Goal: Task Accomplishment & Management: Manage account settings

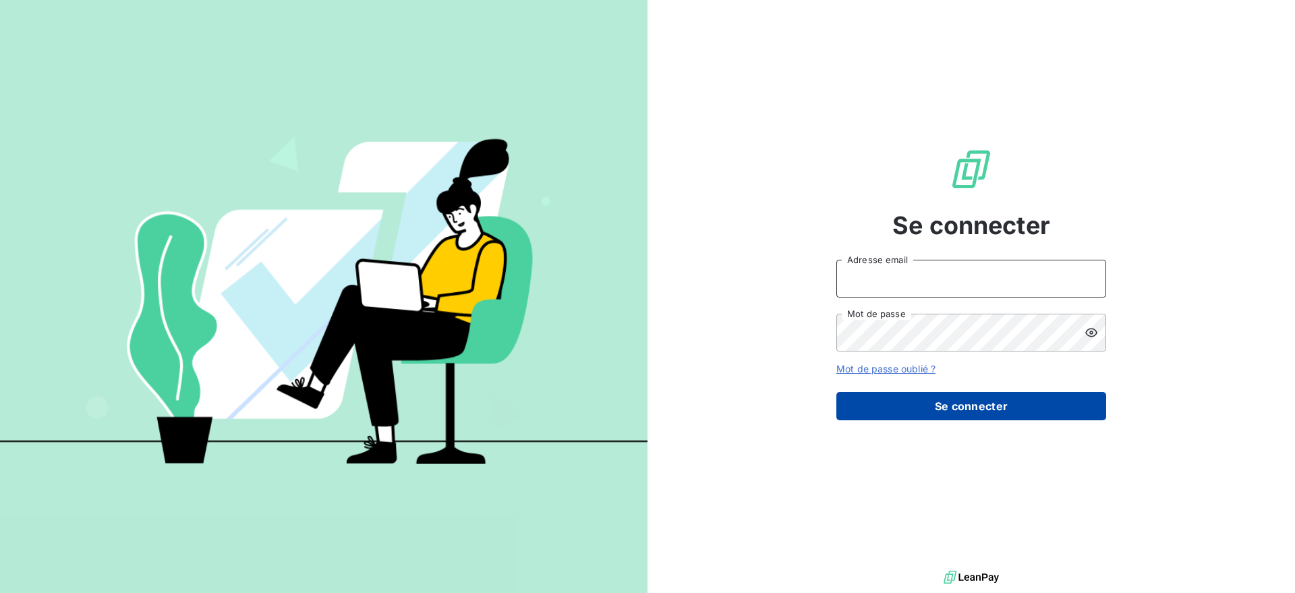
type input "gestion@mevia.fr"
click at [1031, 397] on button "Se connecter" at bounding box center [971, 406] width 270 height 28
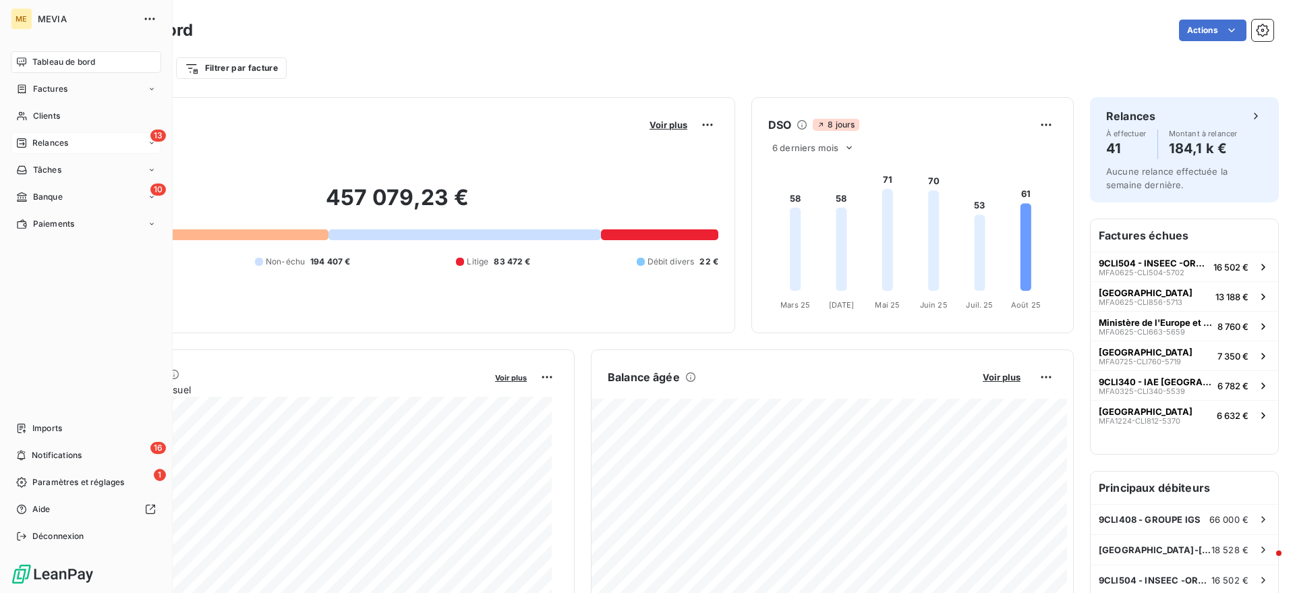
click at [31, 145] on div "Relances" at bounding box center [42, 143] width 52 height 12
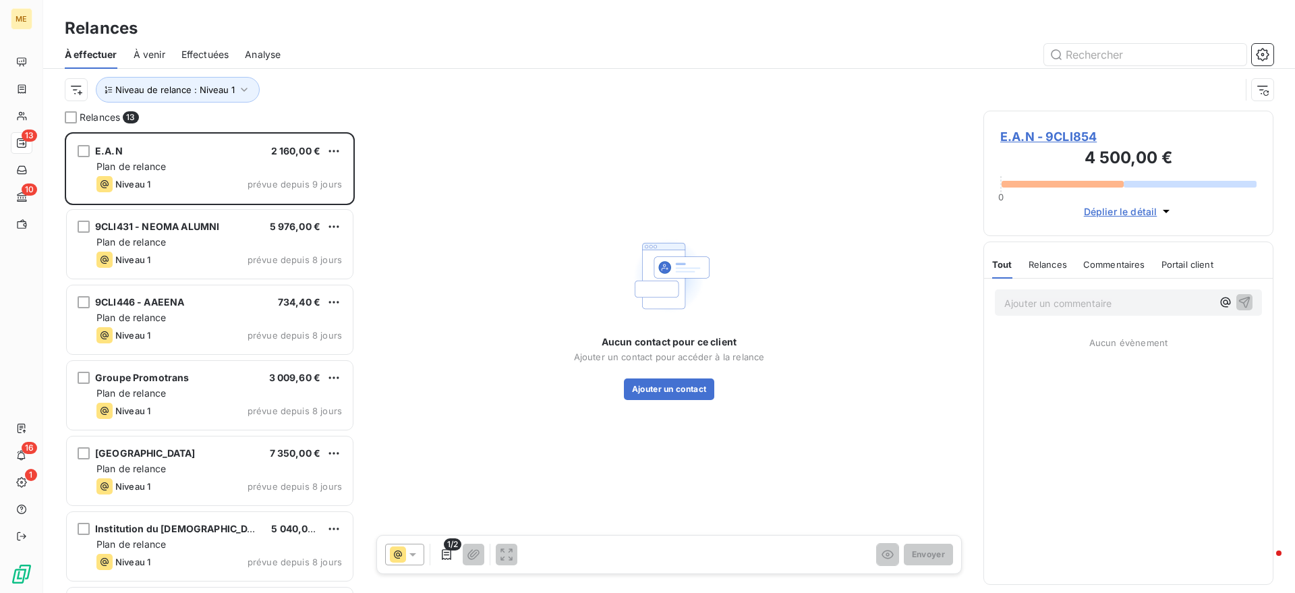
scroll to position [448, 277]
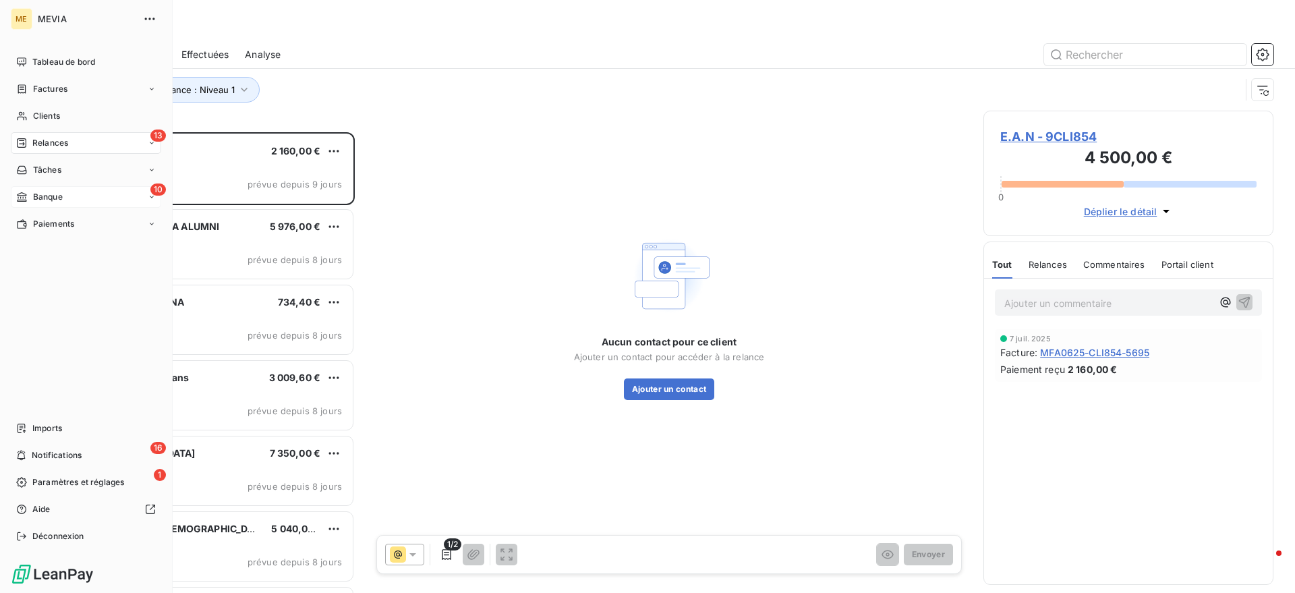
click at [32, 202] on div "Banque" at bounding box center [39, 197] width 47 height 12
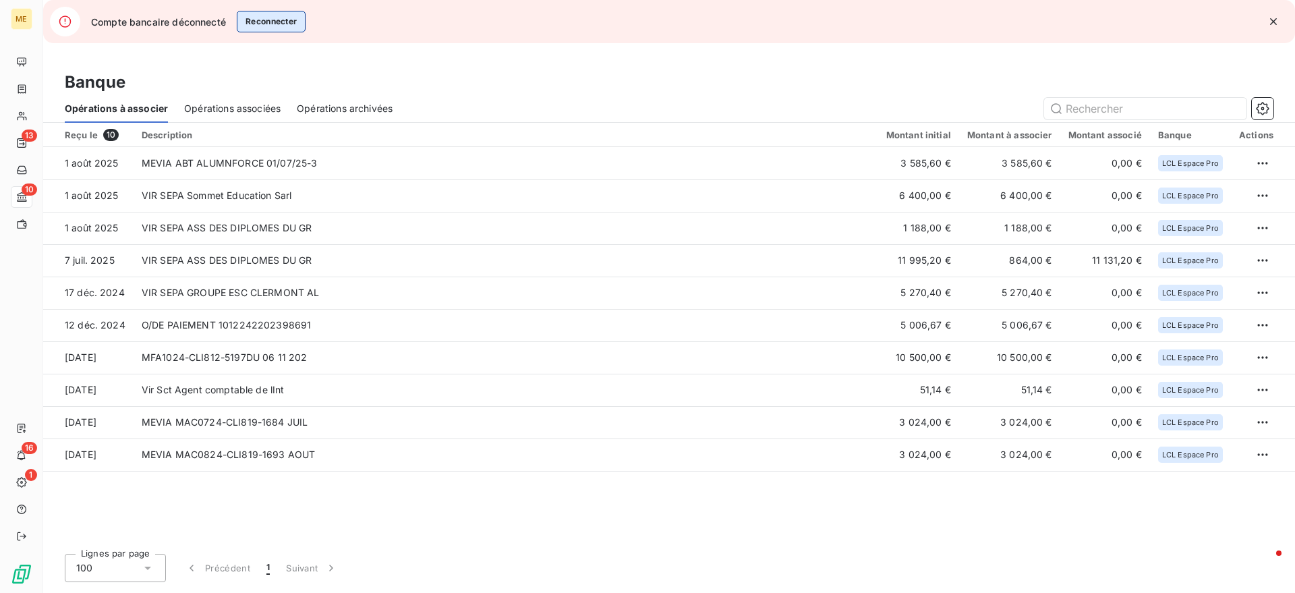
click at [264, 19] on button "Reconnecter" at bounding box center [271, 22] width 69 height 22
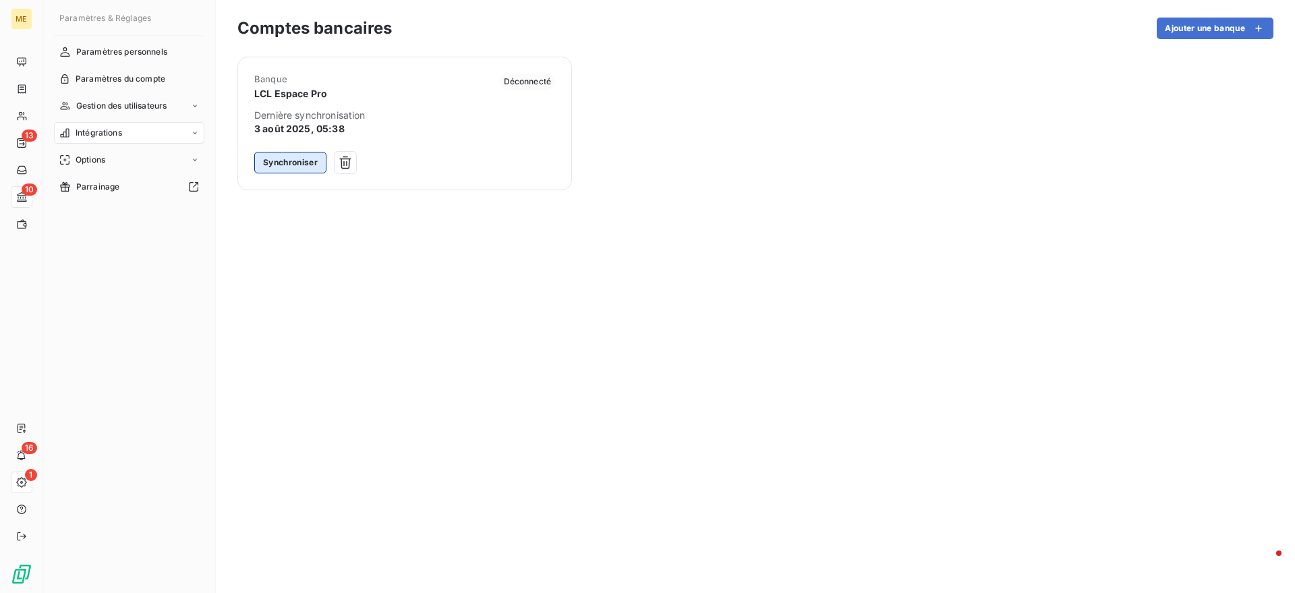
click at [298, 156] on button "Synchroniser" at bounding box center [290, 163] width 72 height 22
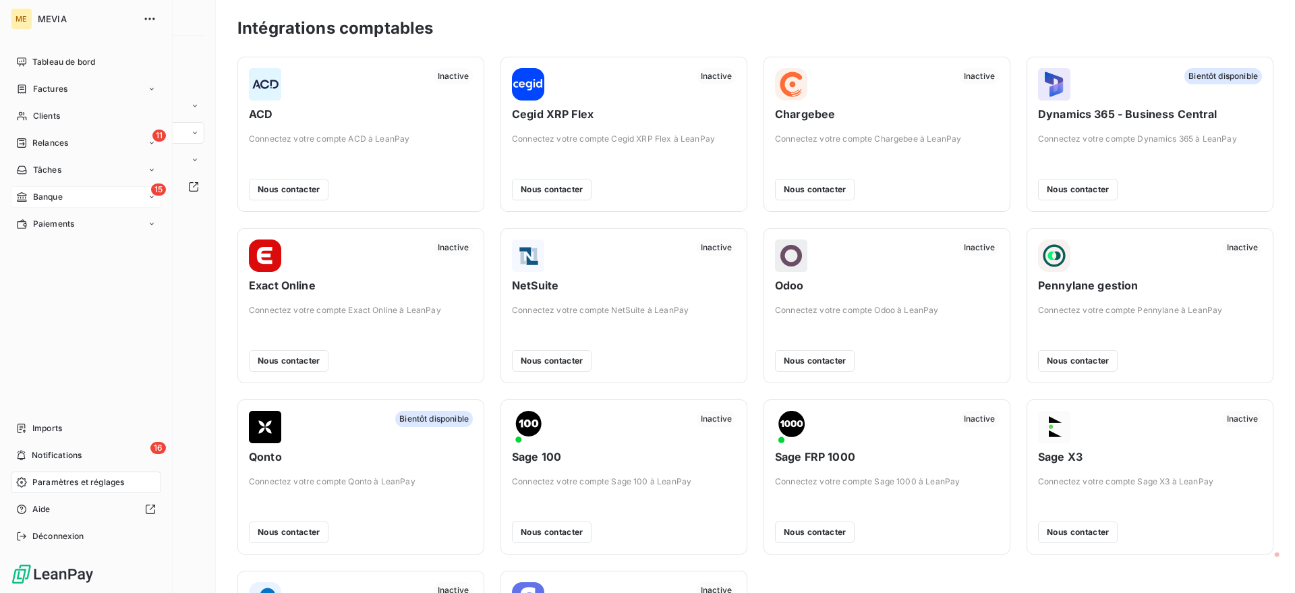
click at [36, 194] on span "Banque" at bounding box center [48, 197] width 30 height 12
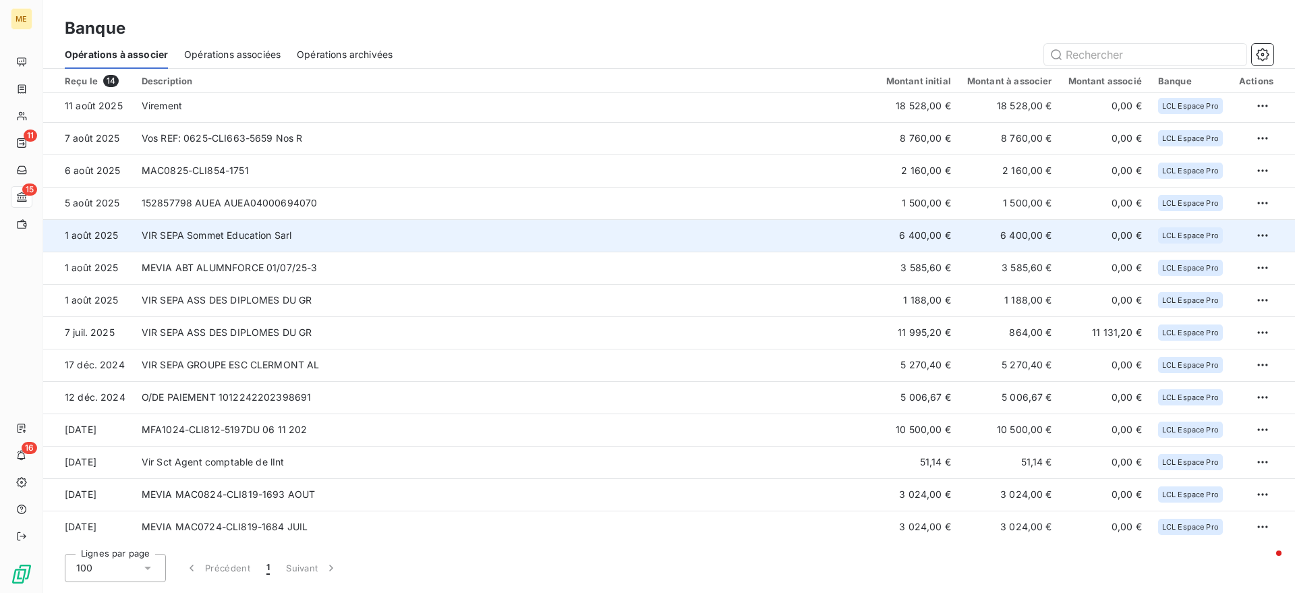
scroll to position [4, 0]
click at [247, 245] on td "VIR SEPA Sommet Education Sarl" at bounding box center [506, 235] width 745 height 32
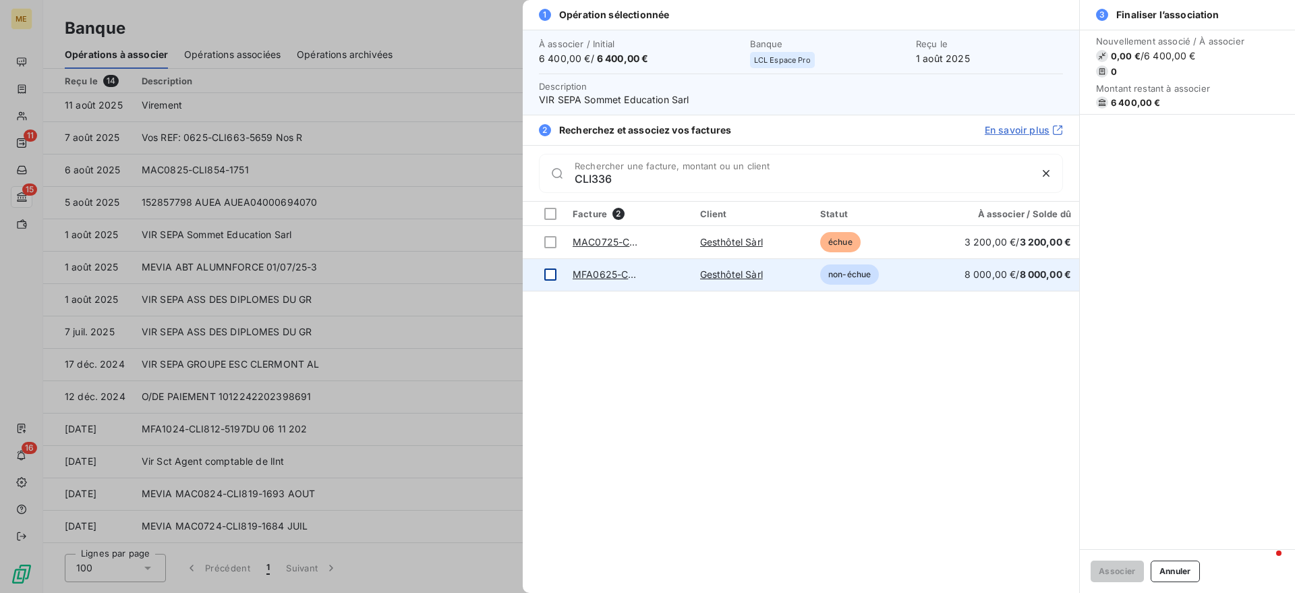
type input "CLI336"
click at [558, 277] on td at bounding box center [544, 274] width 42 height 32
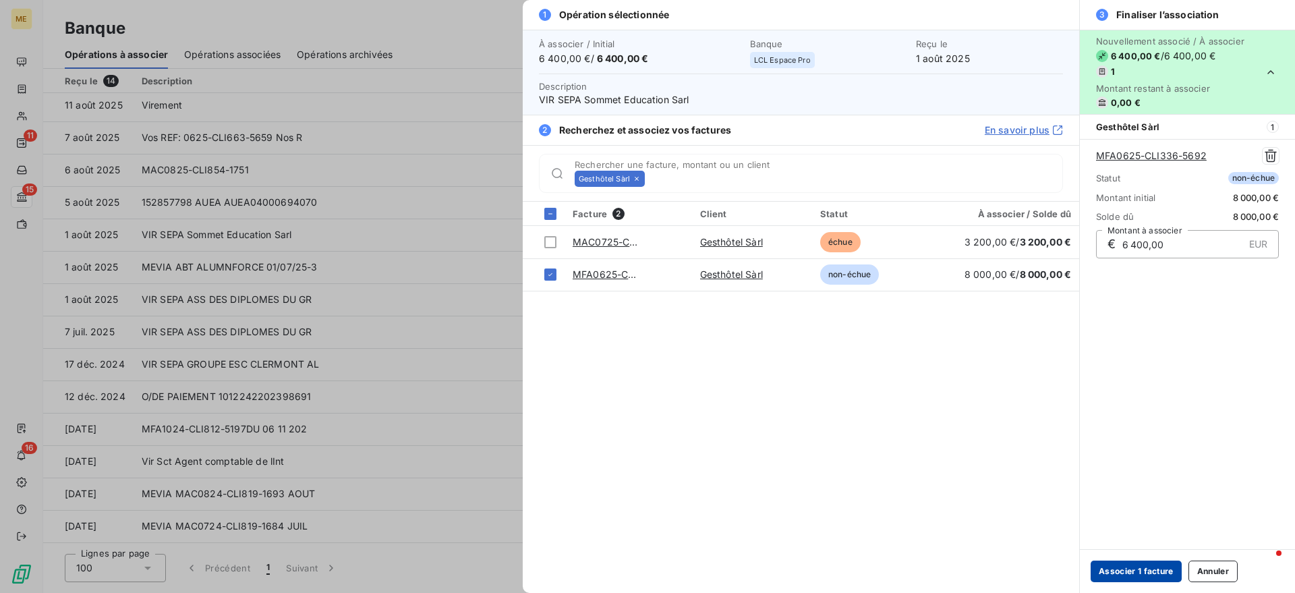
click at [1112, 567] on button "Associer 1 facture" at bounding box center [1136, 571] width 91 height 22
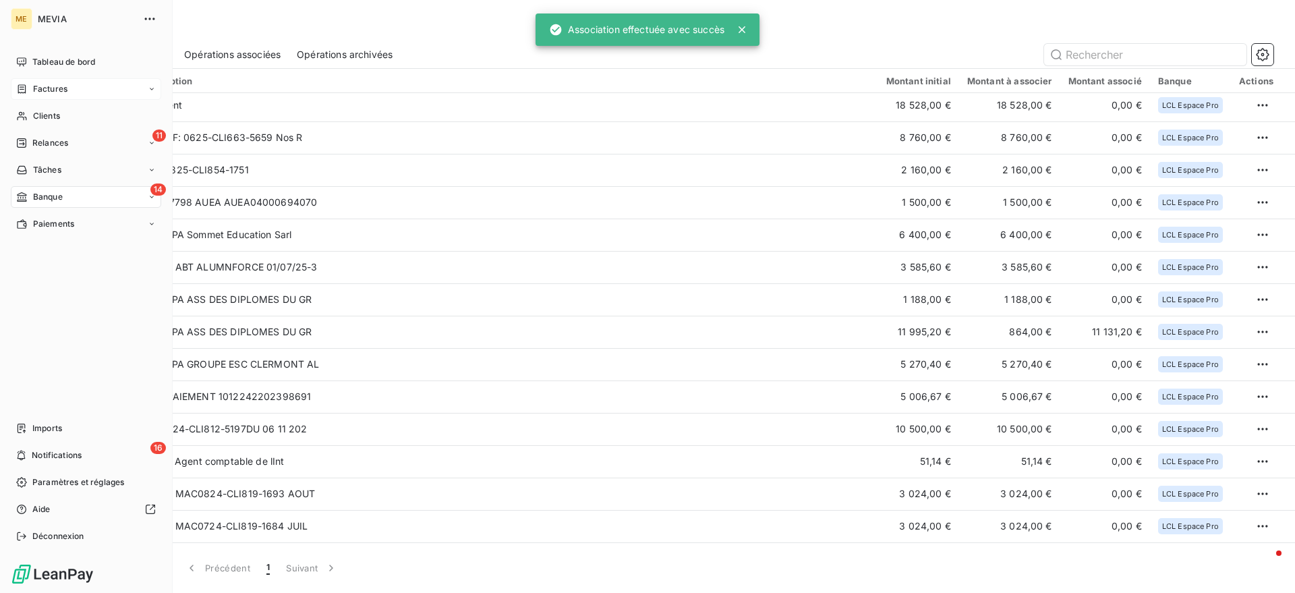
click at [74, 79] on div "Factures" at bounding box center [86, 89] width 150 height 22
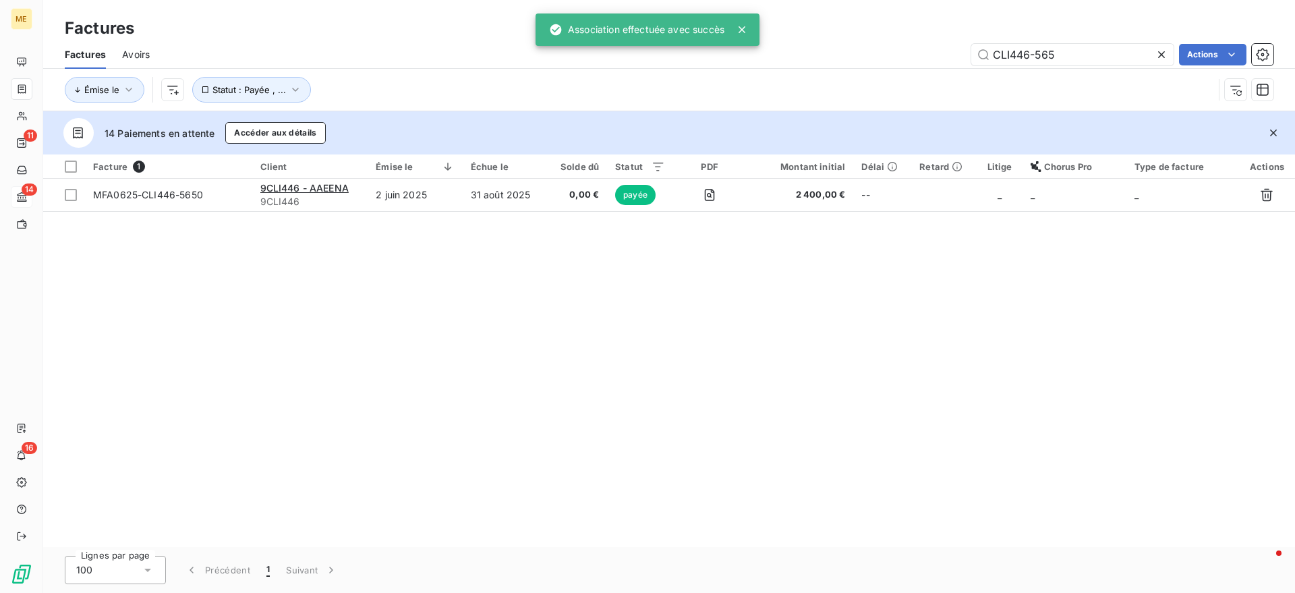
drag, startPoint x: 1136, startPoint y: 58, endPoint x: 852, endPoint y: 59, distance: 283.9
click at [852, 59] on div "CLI446-565 Actions" at bounding box center [719, 55] width 1107 height 22
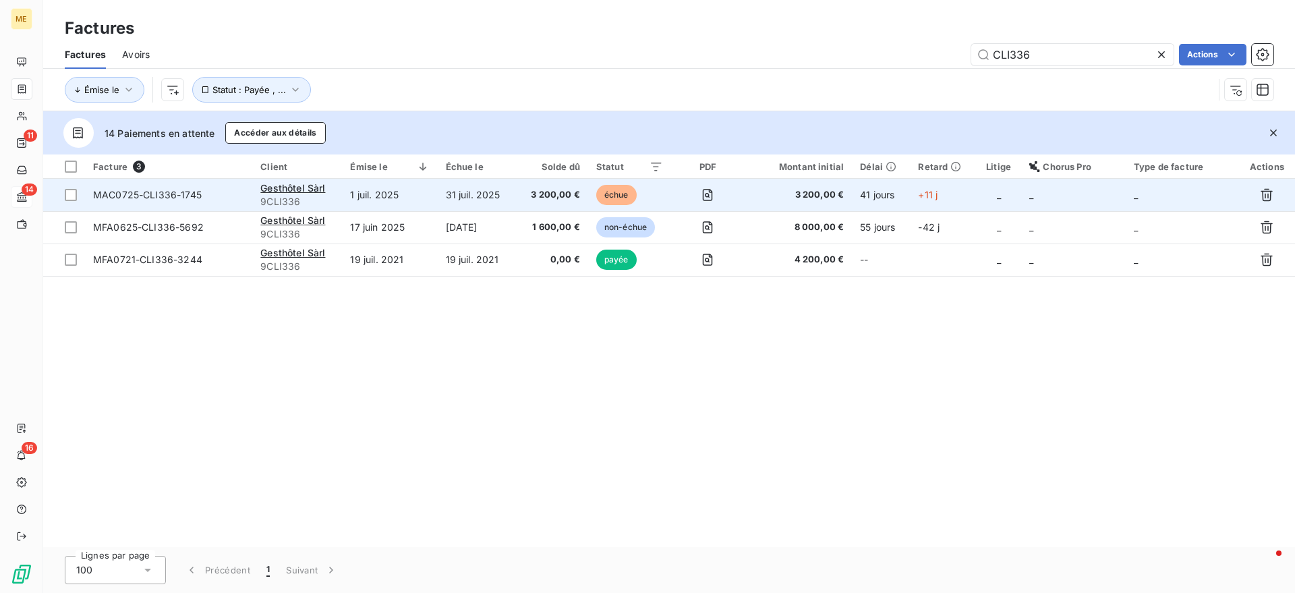
type input "CLI336"
click at [178, 185] on td "MAC0725-CLI336-1745" at bounding box center [168, 195] width 167 height 32
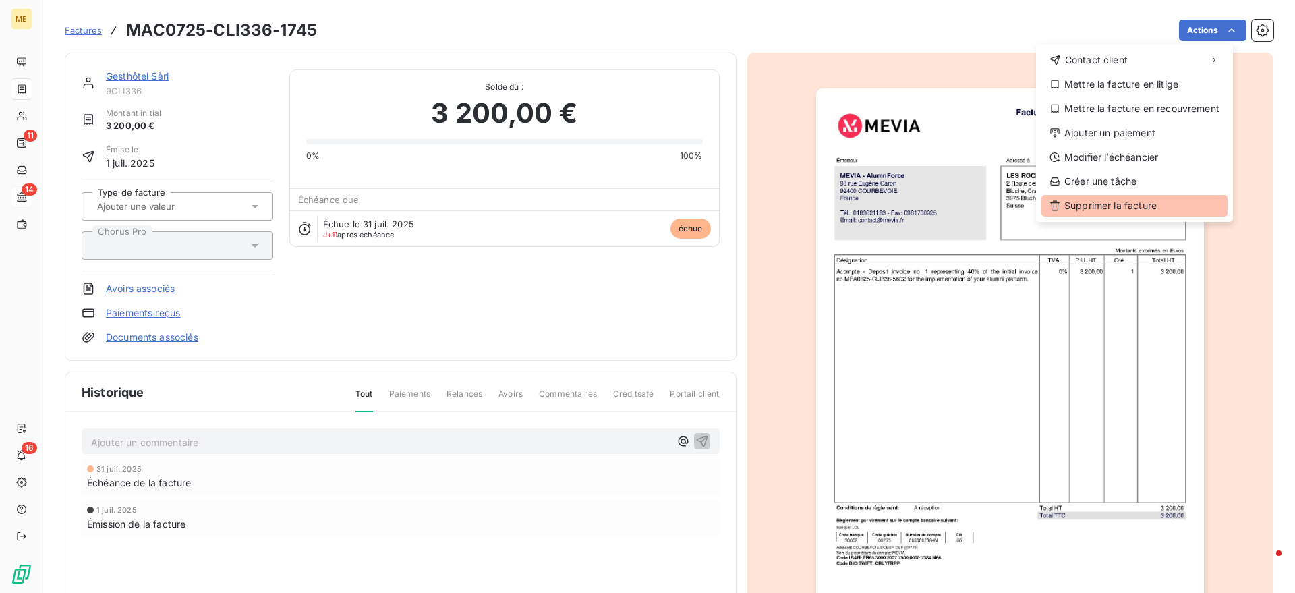
click at [1113, 202] on div "Supprimer la facture" at bounding box center [1134, 206] width 186 height 22
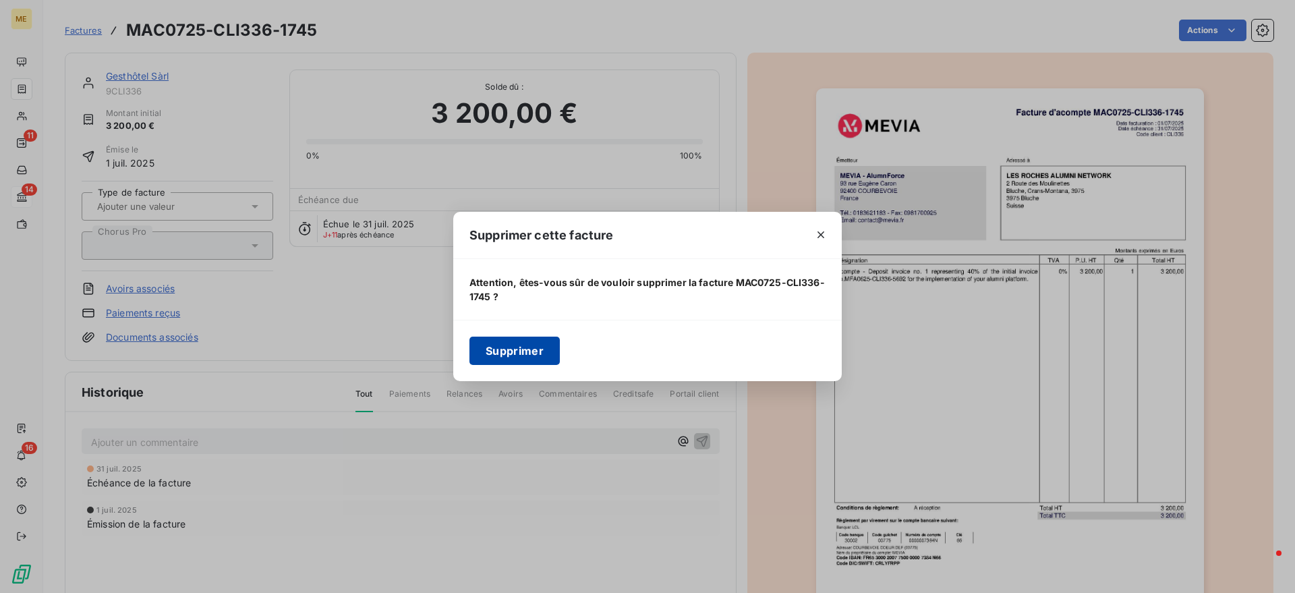
click at [559, 353] on button "Supprimer" at bounding box center [514, 351] width 90 height 28
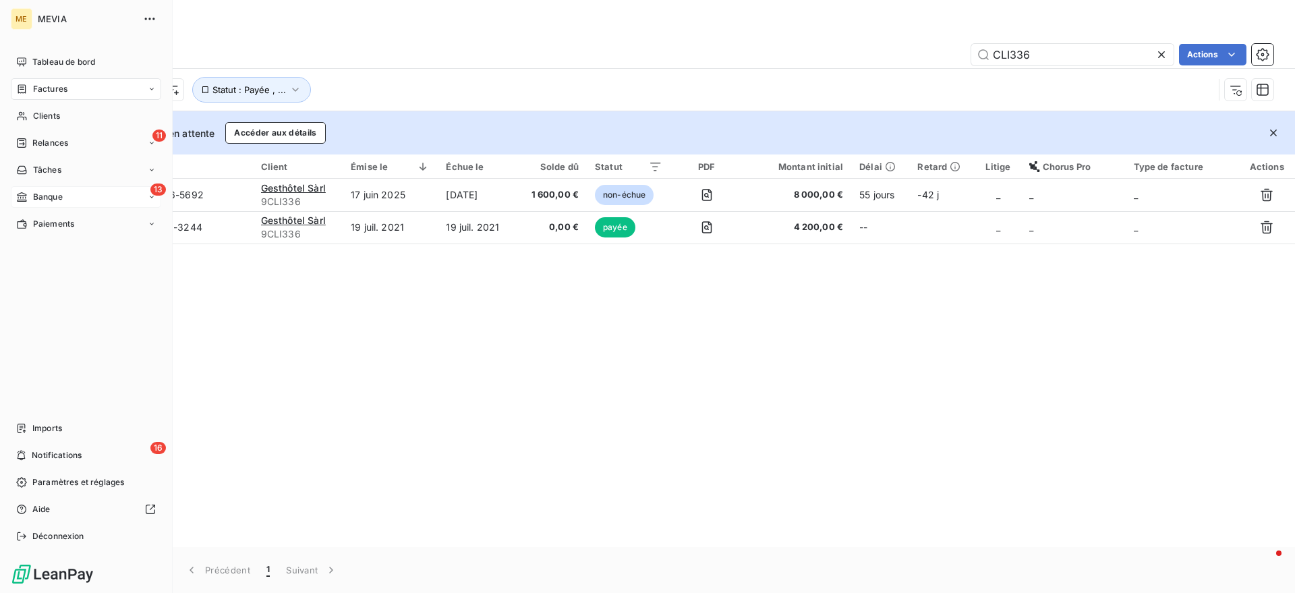
click at [32, 190] on div "13 Banque" at bounding box center [86, 197] width 150 height 22
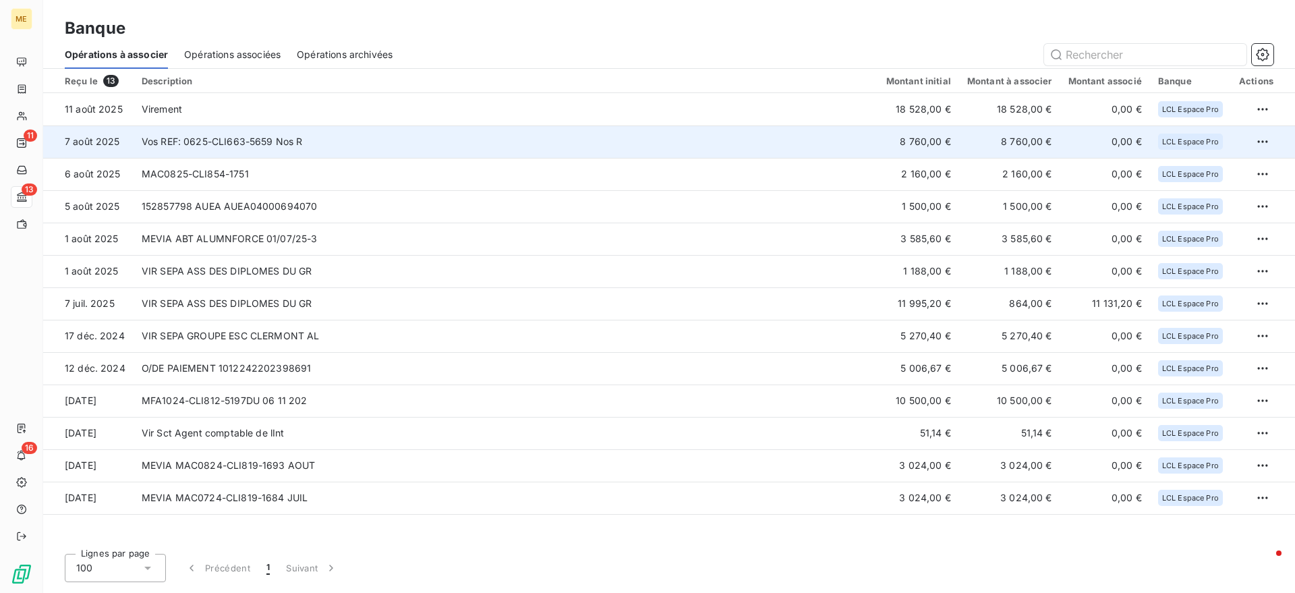
click at [277, 144] on td "Vos REF: 0625-CLI663-5659 Nos R" at bounding box center [506, 141] width 745 height 32
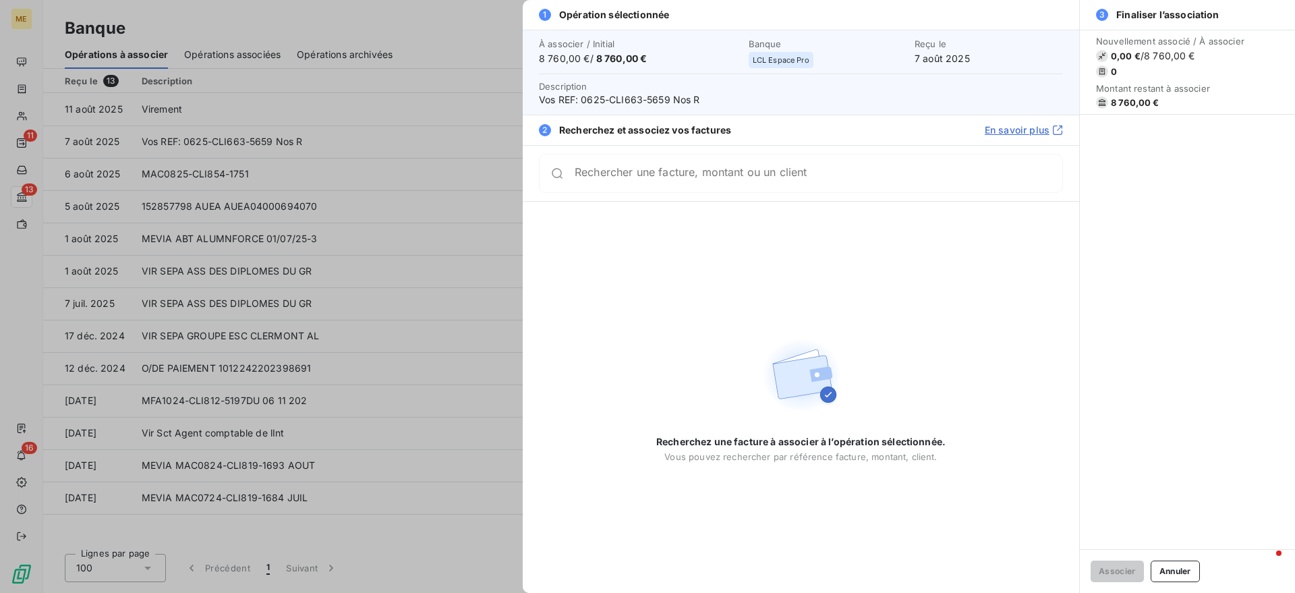
click at [634, 168] on div "Rechercher une facture, montant ou un client" at bounding box center [819, 173] width 488 height 13
click at [655, 184] on input "Rechercher une facture, montant ou un client" at bounding box center [819, 178] width 488 height 13
click at [18, 62] on div at bounding box center [647, 296] width 1295 height 593
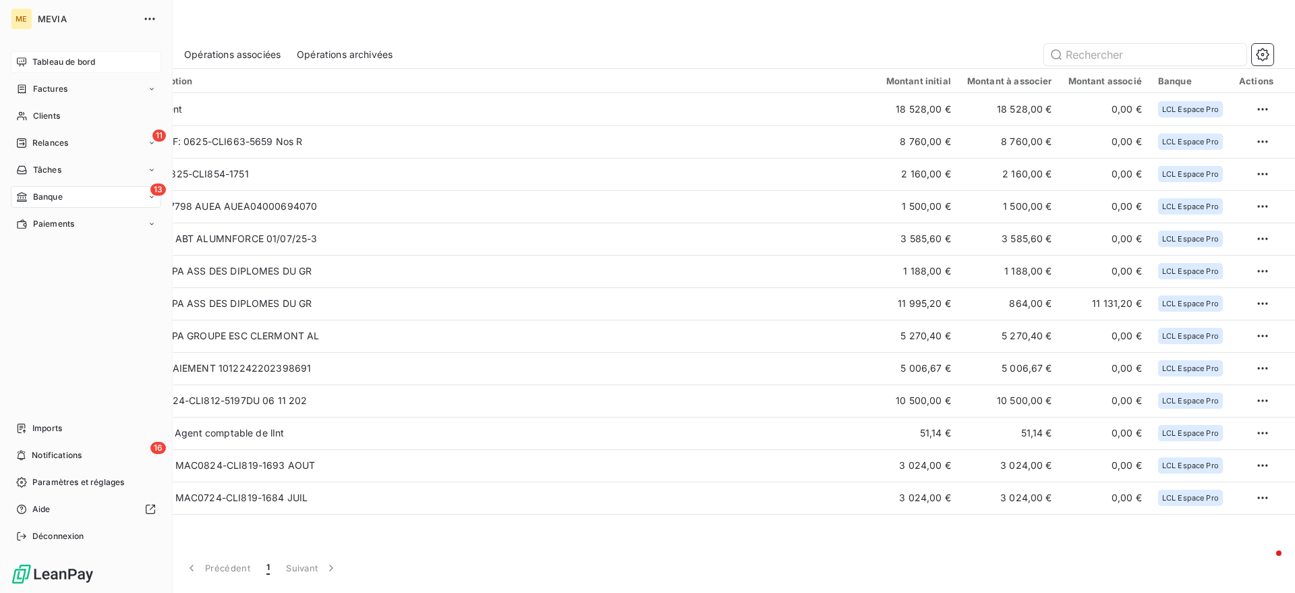
click at [18, 61] on icon at bounding box center [21, 61] width 9 height 9
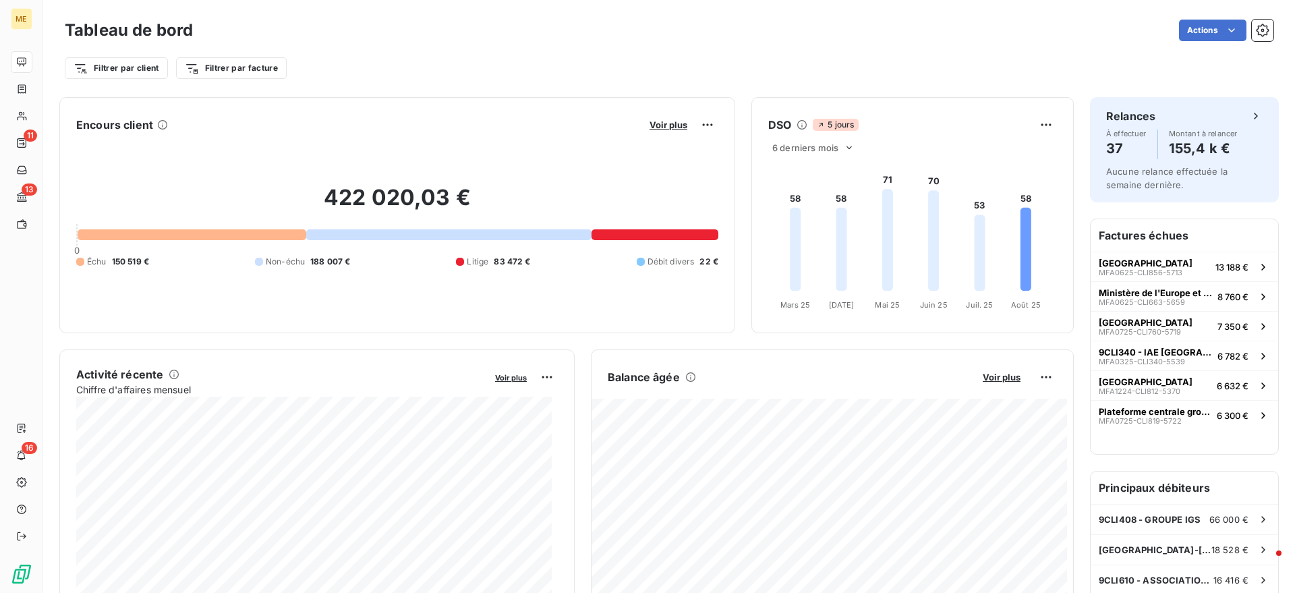
click at [25, 192] on div at bounding box center [21, 197] width 11 height 11
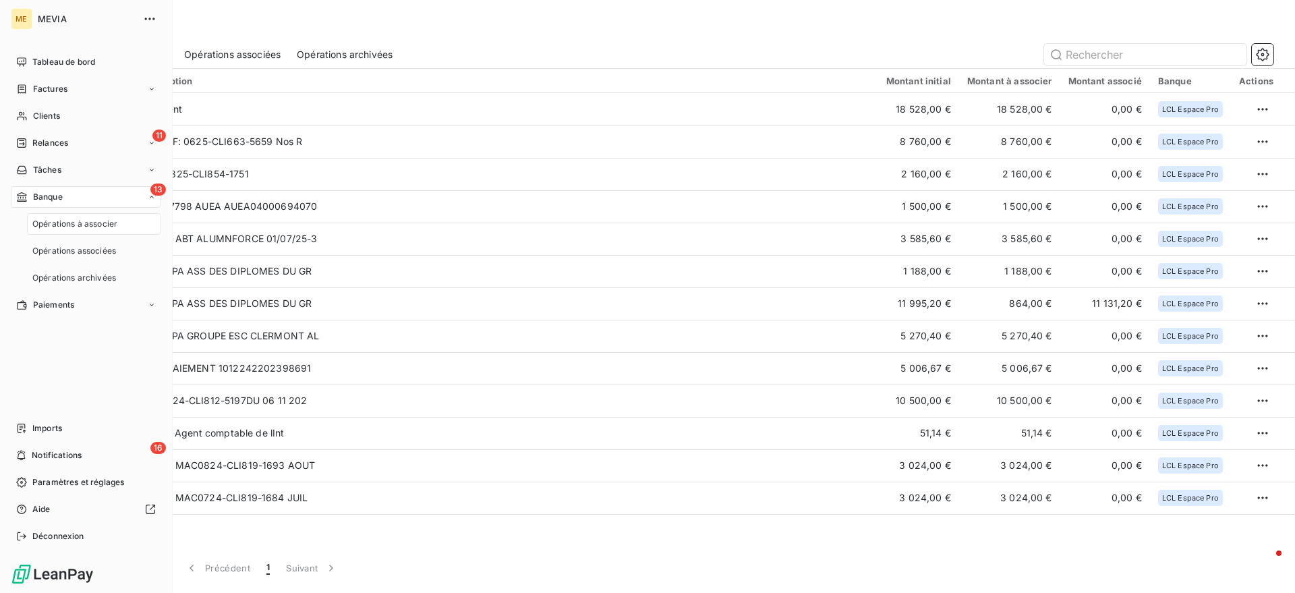
click at [55, 223] on span "Opérations à associer" at bounding box center [74, 224] width 85 height 12
click at [149, 193] on icon at bounding box center [152, 197] width 8 height 8
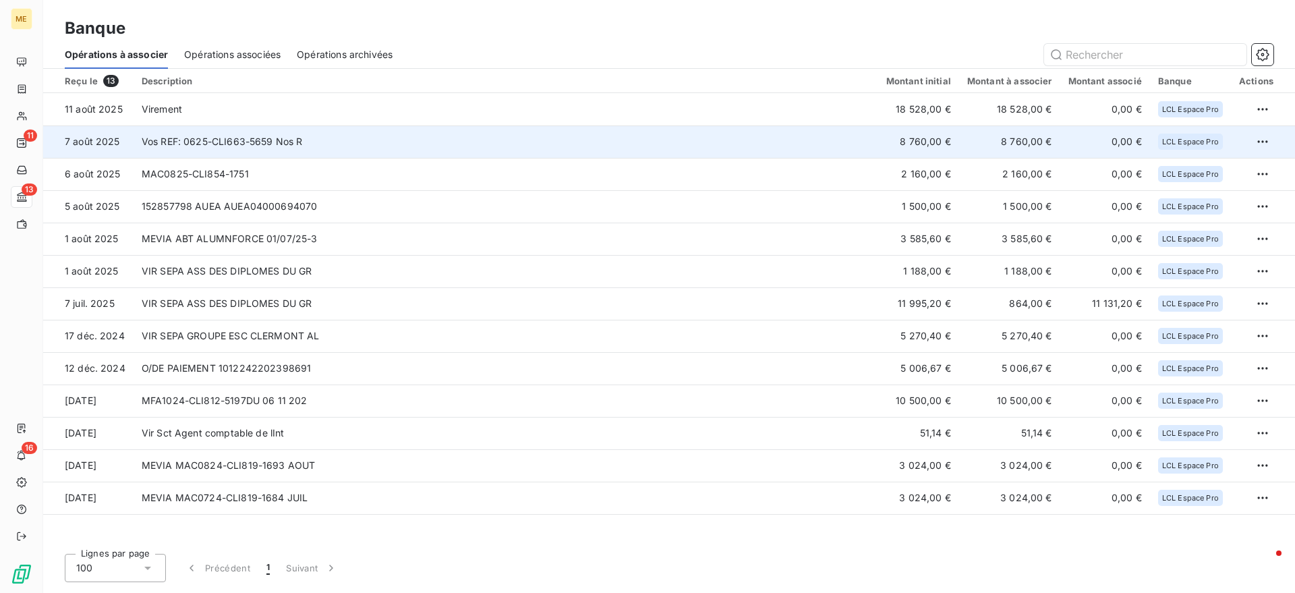
click at [243, 152] on td "Vos REF: 0625-CLI663-5659 Nos R" at bounding box center [506, 141] width 745 height 32
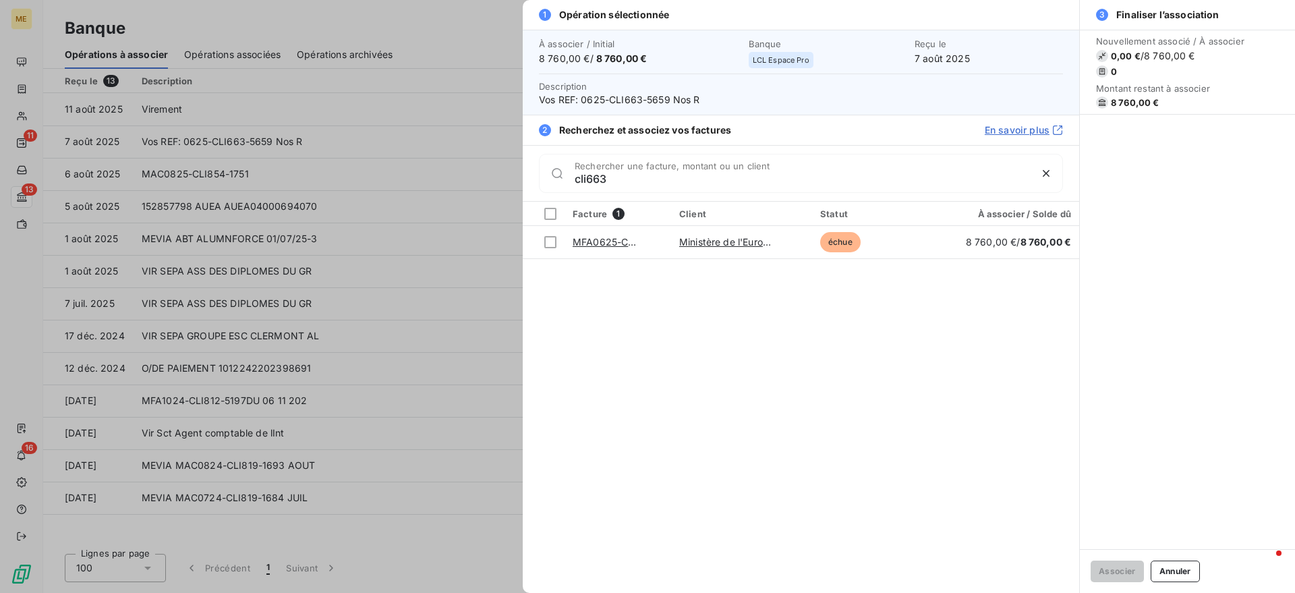
type input "cli663"
click at [639, 330] on div "Facture 1 Client Statut À associer / Solde dû MFA0625-CLI663-5659 Ministère de …" at bounding box center [801, 397] width 556 height 391
click at [326, 179] on div at bounding box center [647, 296] width 1295 height 593
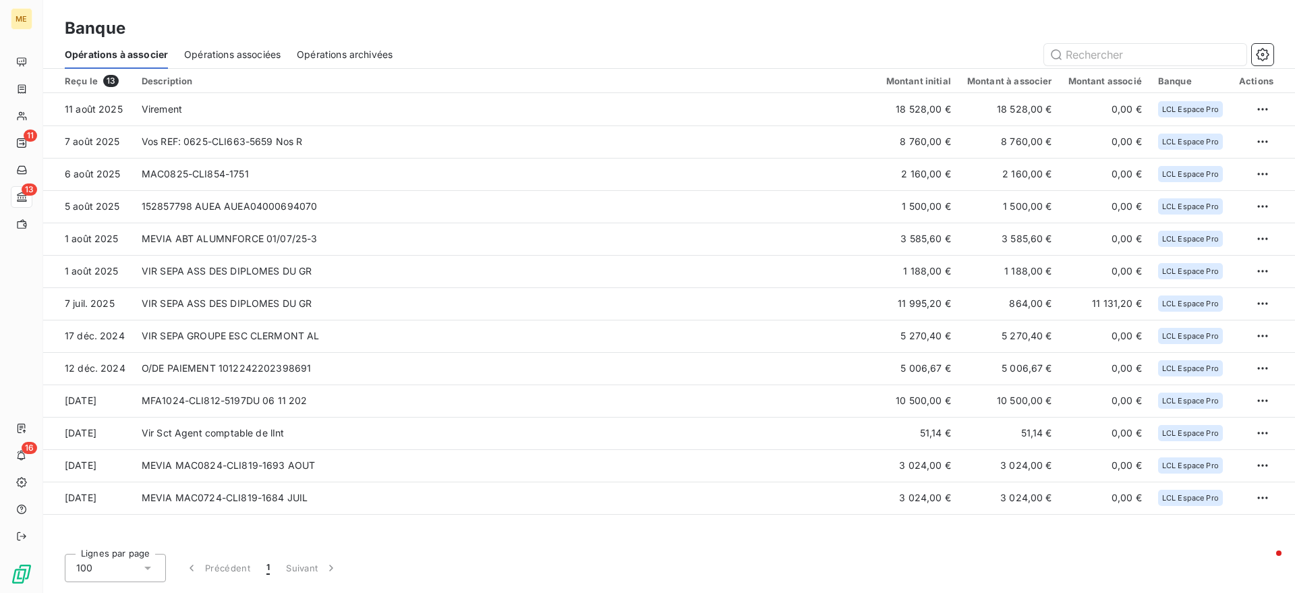
click at [326, 179] on td "MAC0825-CLI854-1751" at bounding box center [506, 174] width 745 height 32
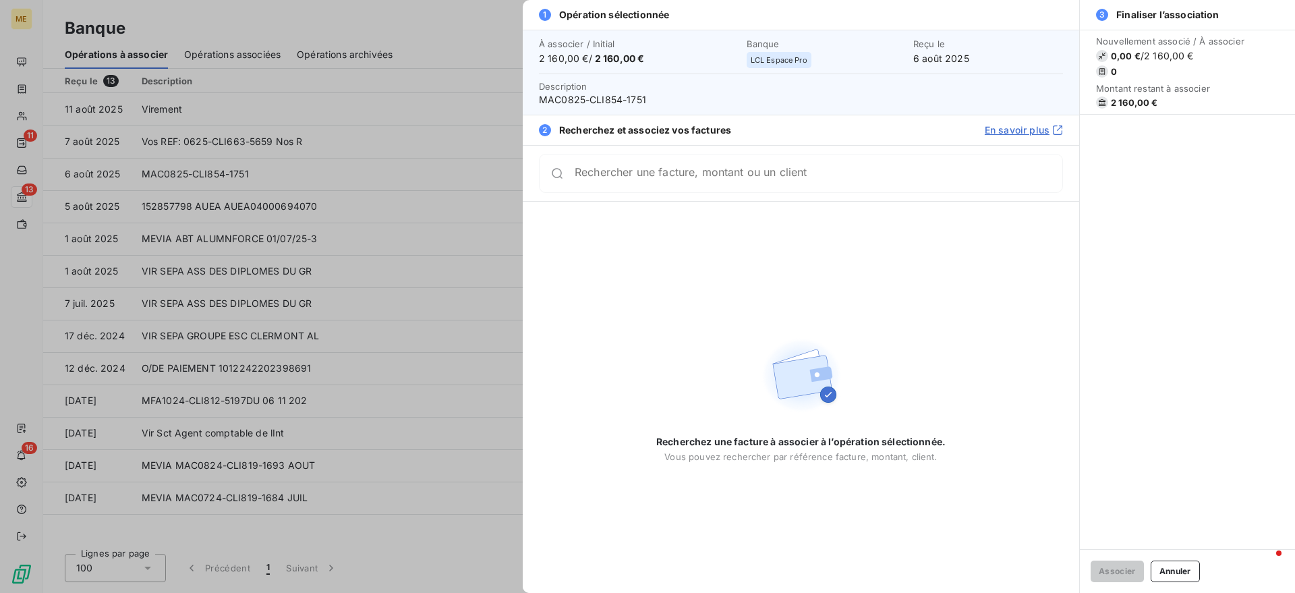
click at [250, 213] on div at bounding box center [647, 296] width 1295 height 593
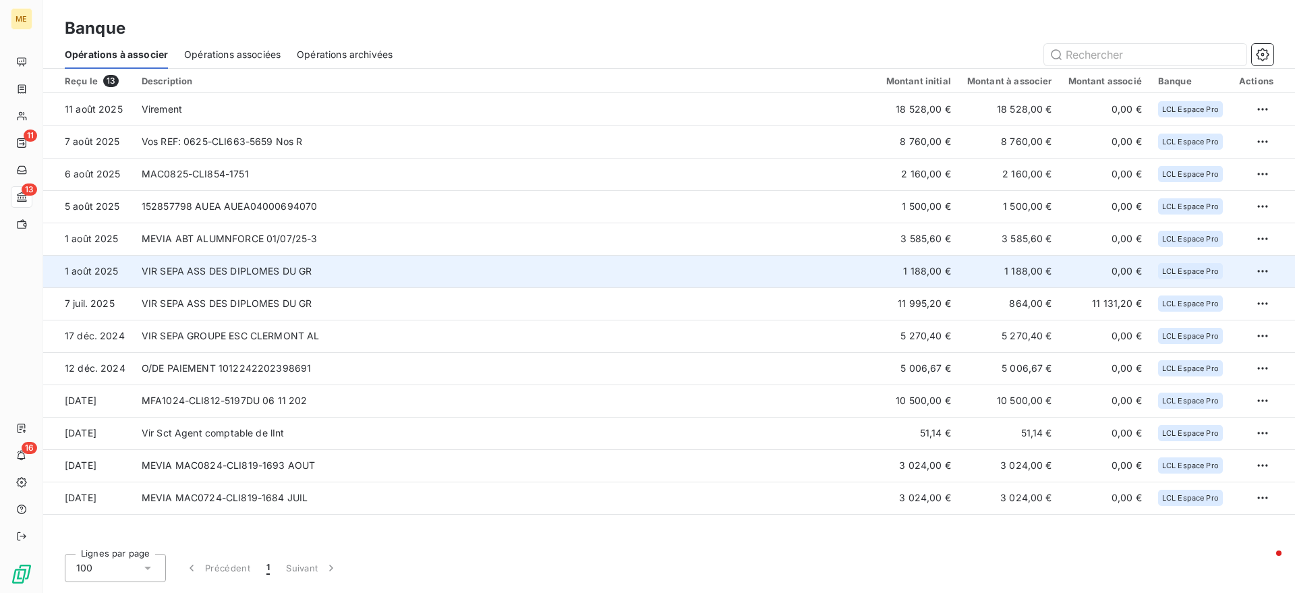
click at [295, 273] on td "VIR SEPA ASS DES DIPLOMES DU GR" at bounding box center [506, 271] width 745 height 32
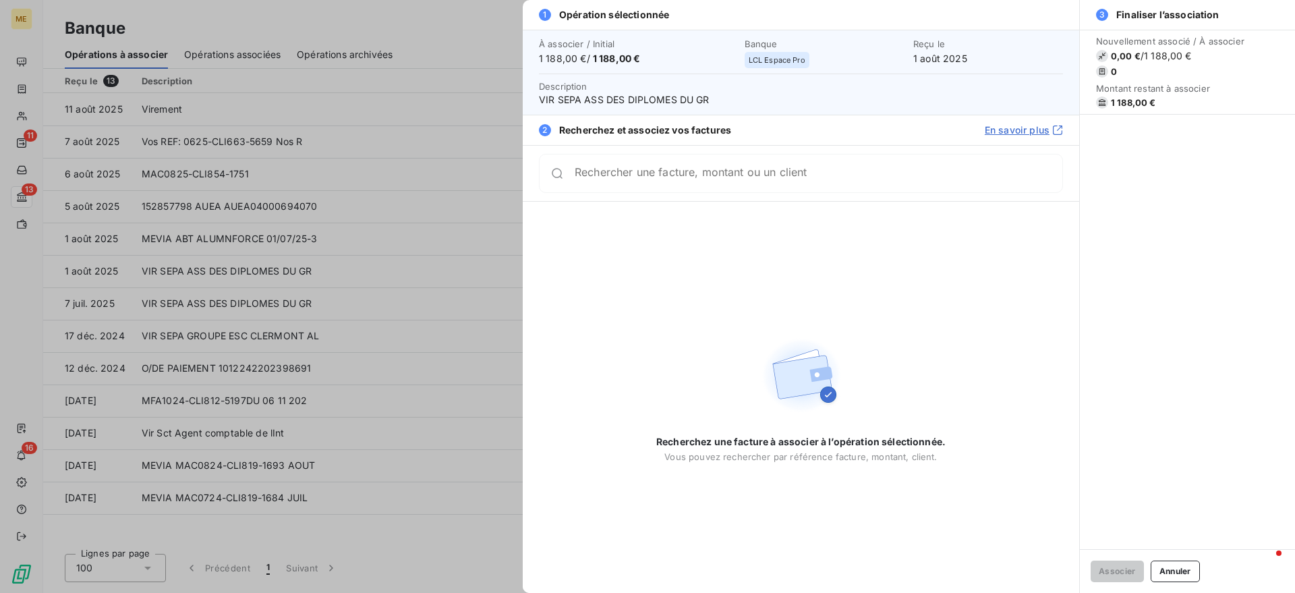
click at [587, 190] on div "Rechercher une facture, montant ou un client" at bounding box center [801, 173] width 524 height 39
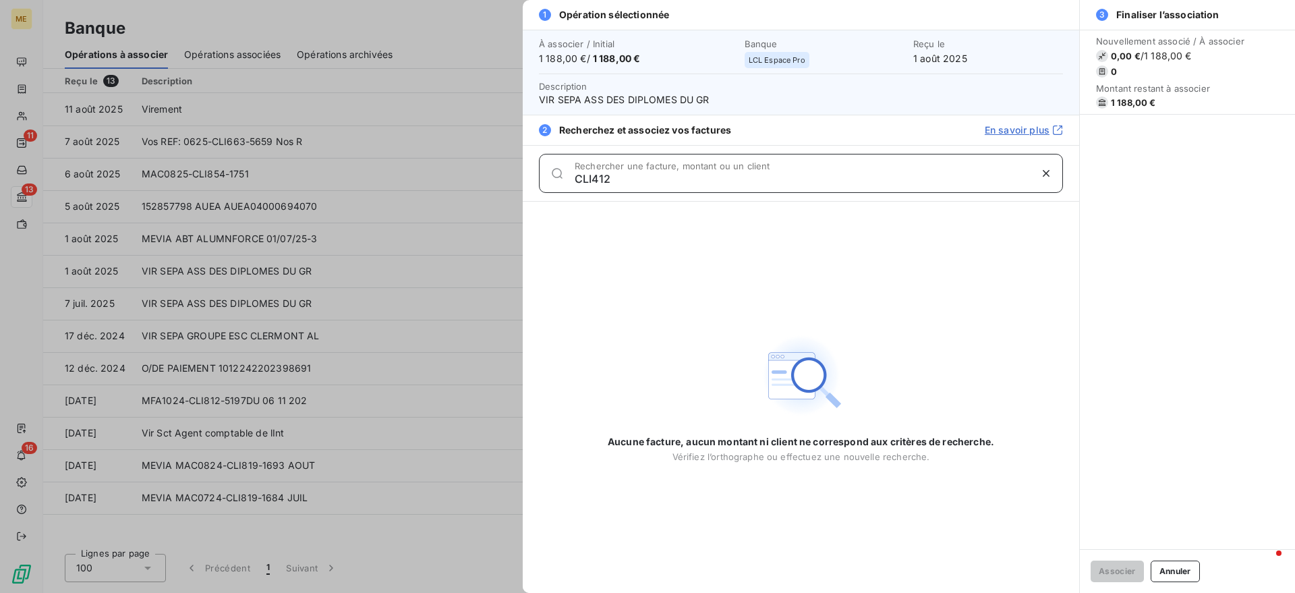
drag, startPoint x: 650, startPoint y: 184, endPoint x: 424, endPoint y: 179, distance: 226.7
click at [424, 592] on div "1 Opération sélectionnée À associer / Initial 1 188,00 € / 1 188,00 € Banque LC…" at bounding box center [647, 593] width 1295 height 0
type input "CLI412"
click at [450, 168] on div at bounding box center [647, 296] width 1295 height 593
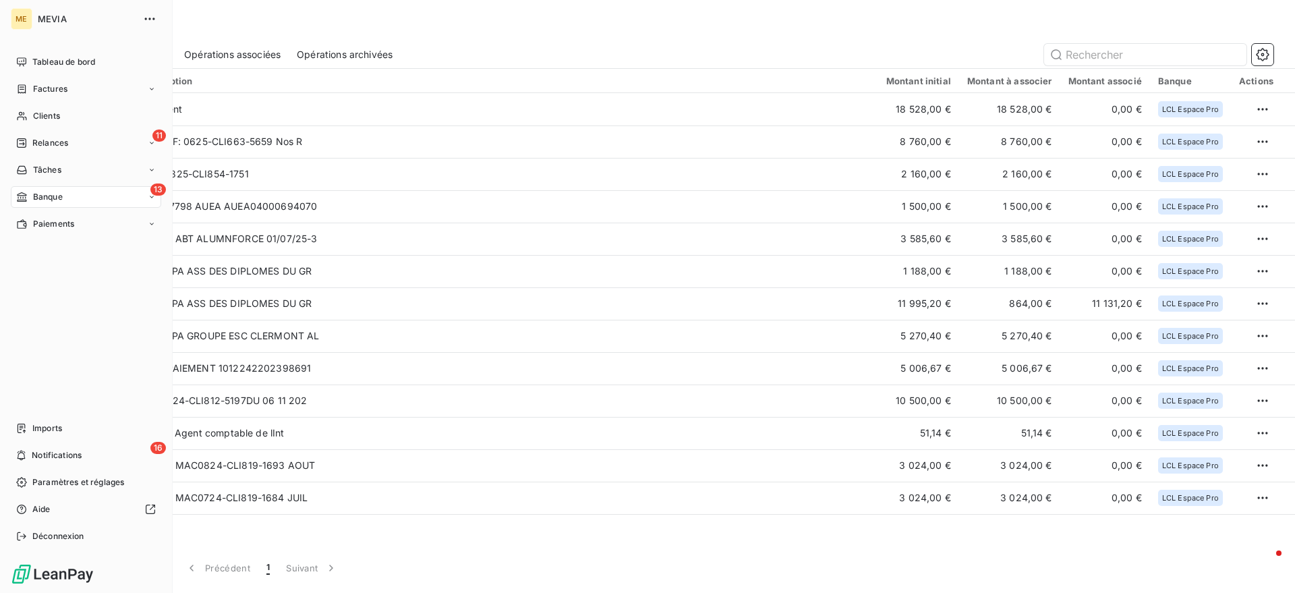
click at [6, 80] on div "ME MEVIA Tableau de bord Factures Clients 11 Relances Tâches 13 Banque Paiement…" at bounding box center [86, 296] width 173 height 593
click at [28, 83] on div "Factures" at bounding box center [41, 89] width 51 height 12
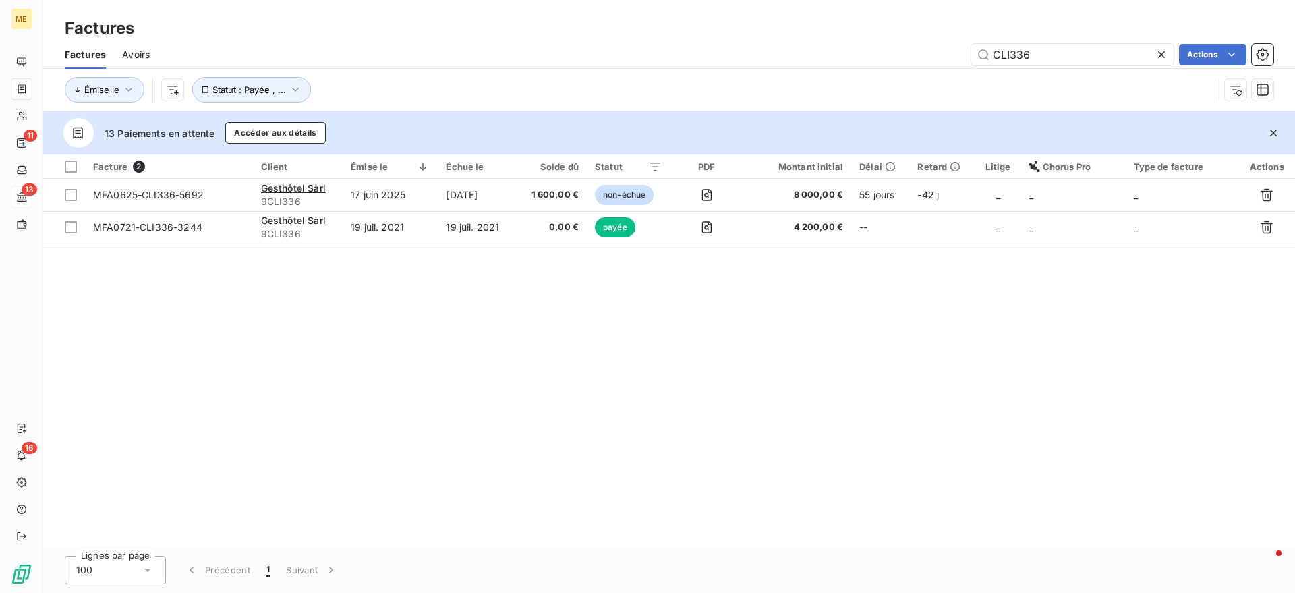
drag, startPoint x: 1062, startPoint y: 55, endPoint x: 847, endPoint y: 11, distance: 219.7
click at [848, 11] on div "Factures Factures Avoirs CLI336 Actions Émise le Statut : Payée , ..." at bounding box center [669, 55] width 1252 height 111
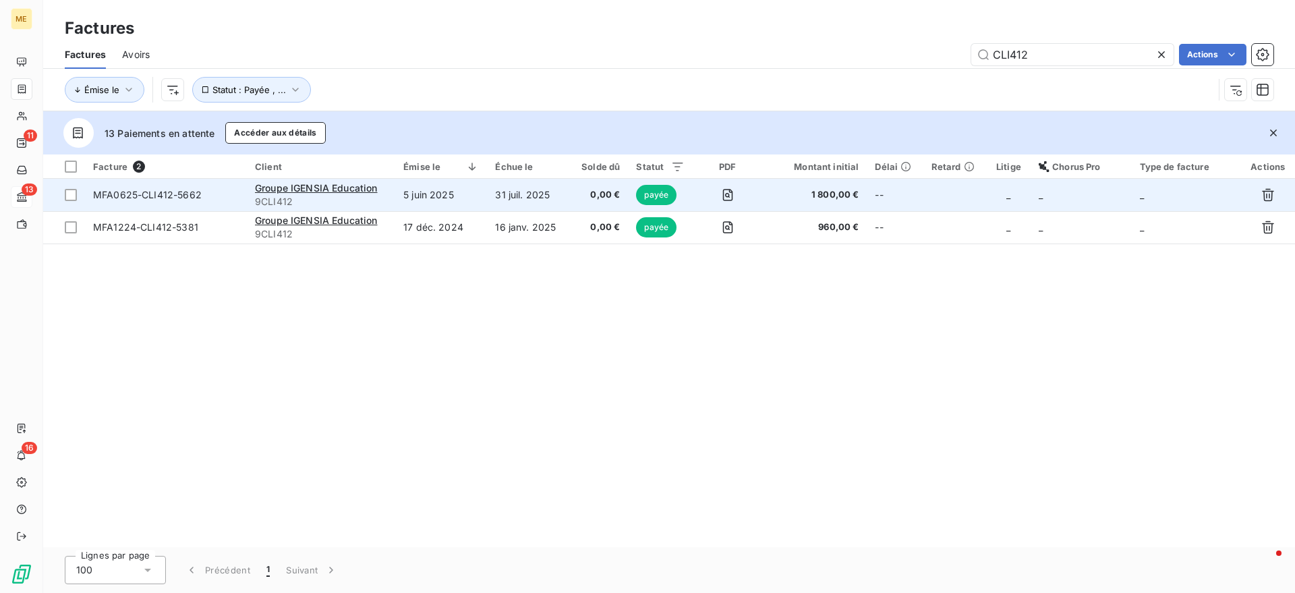
type input "CLI412"
click at [408, 196] on td "5 juin 2025" at bounding box center [441, 195] width 92 height 32
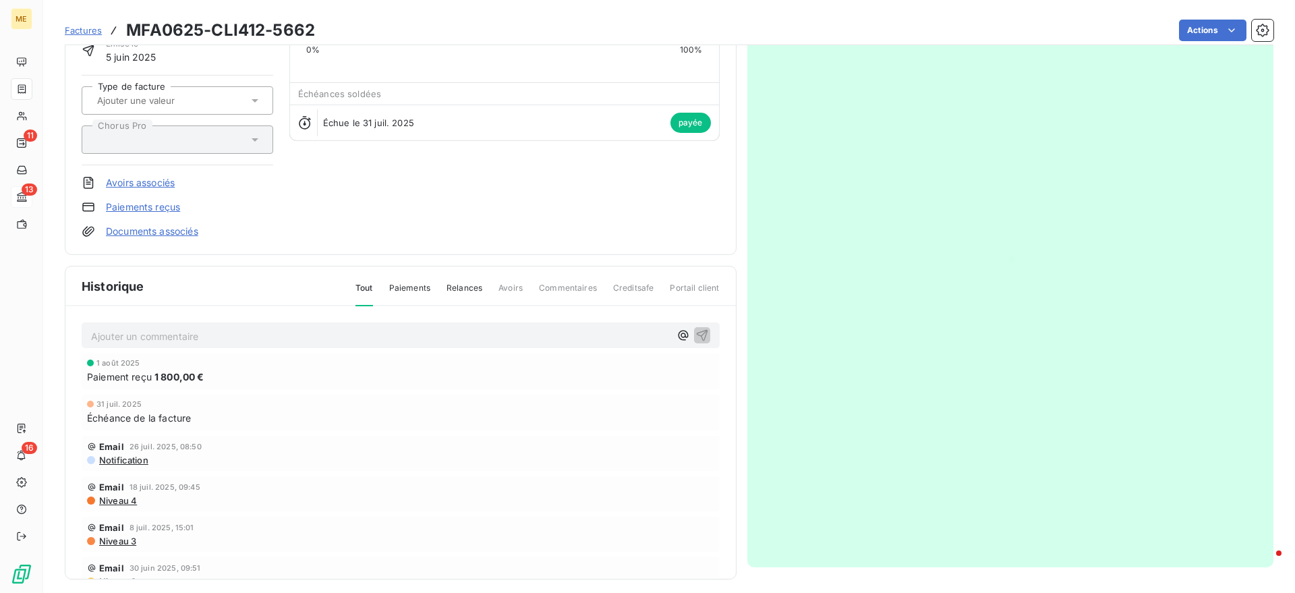
scroll to position [115, 0]
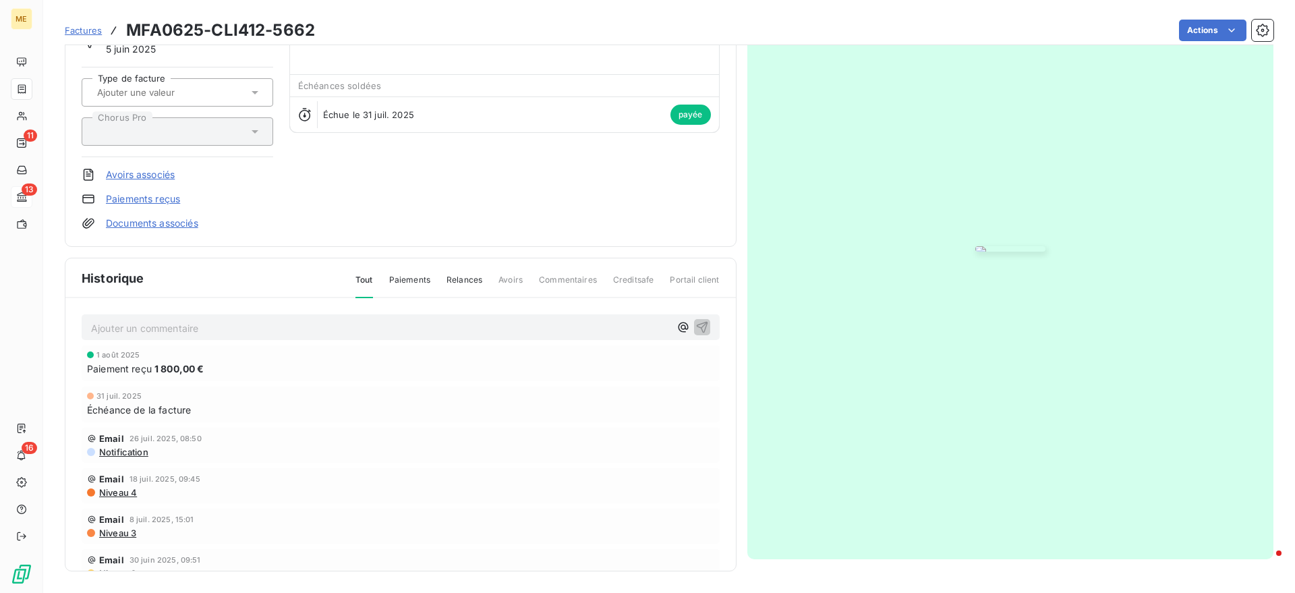
click at [159, 369] on span "1 800,00 €" at bounding box center [179, 368] width 50 height 14
click at [201, 355] on div "1 août 2025" at bounding box center [400, 355] width 627 height 8
drag, startPoint x: 216, startPoint y: 366, endPoint x: 111, endPoint y: 369, distance: 104.6
click at [111, 369] on div "Paiement reçu 1 800,00 €" at bounding box center [400, 368] width 627 height 14
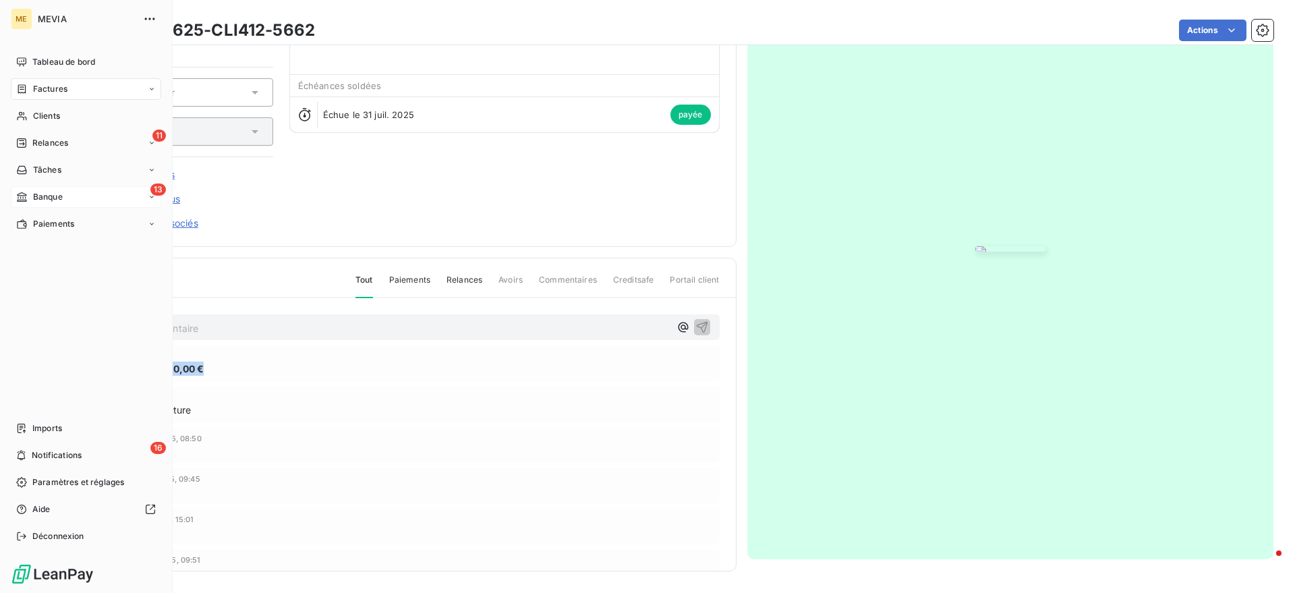
click at [34, 202] on span "Banque" at bounding box center [48, 197] width 30 height 12
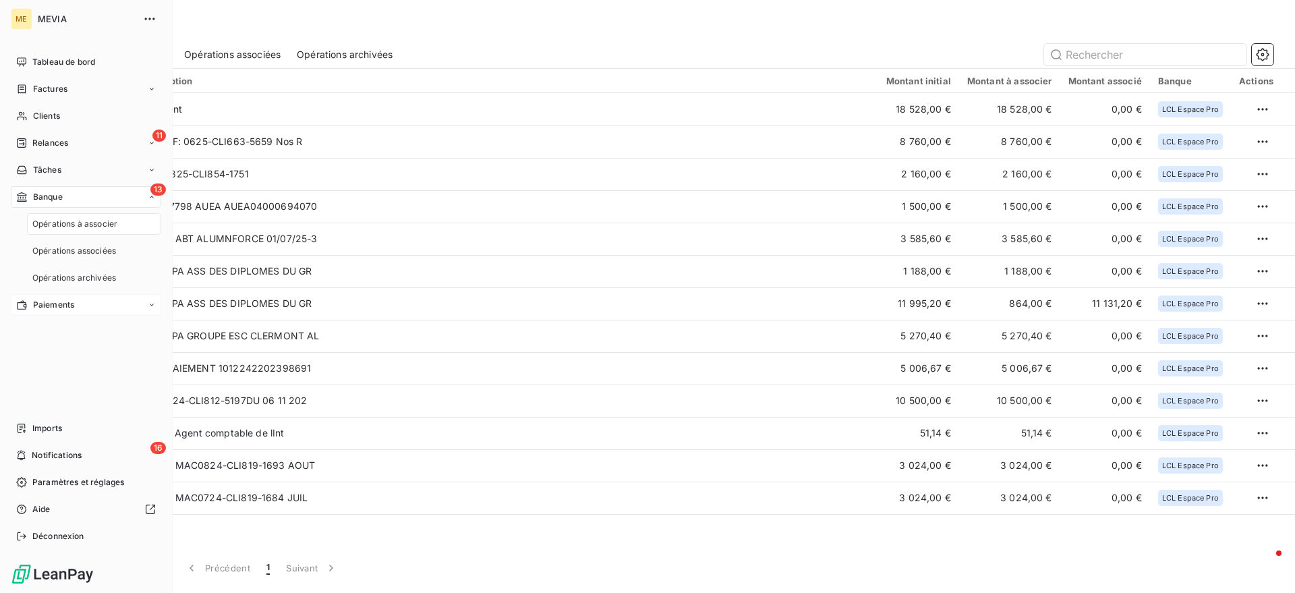
click at [81, 301] on div "Paiements" at bounding box center [86, 305] width 150 height 22
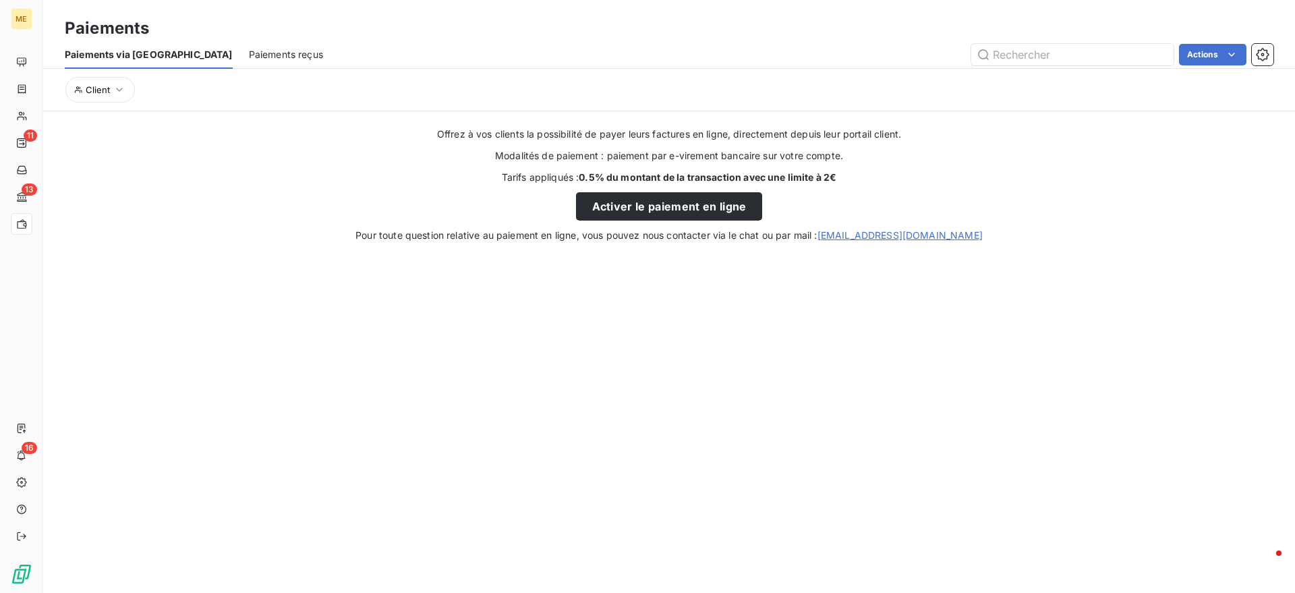
click at [179, 45] on div "Paiements via le Portail Paiements reçus Actions" at bounding box center [669, 54] width 1252 height 28
click at [249, 50] on span "Paiements reçus" at bounding box center [286, 54] width 74 height 13
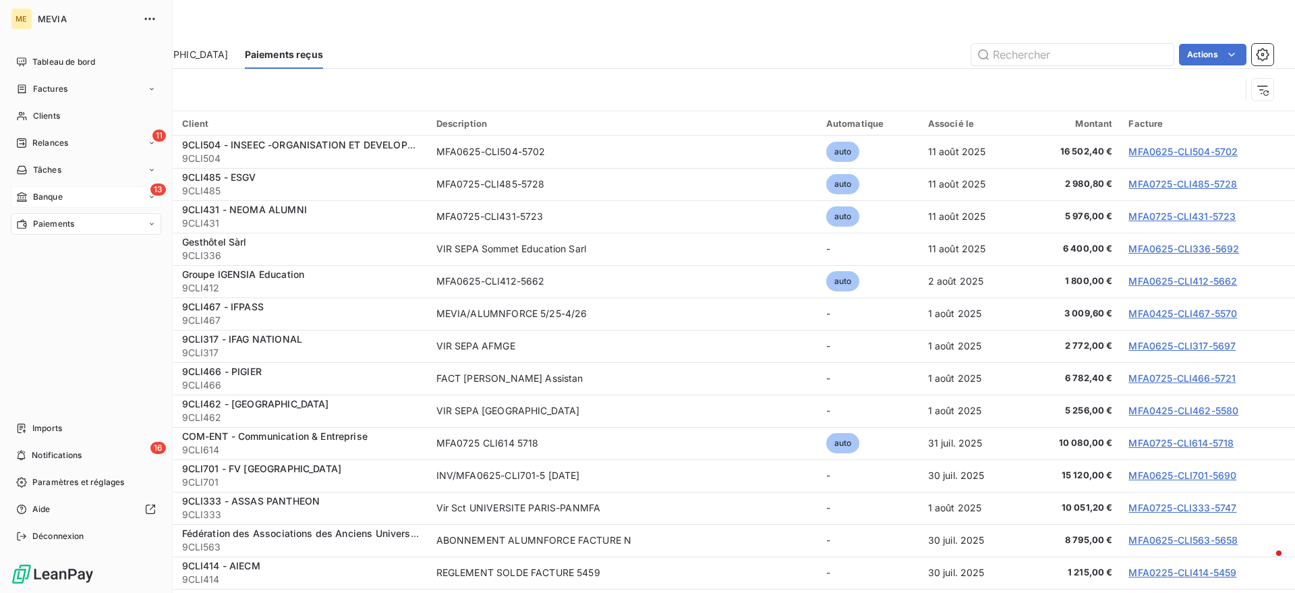
click at [24, 192] on icon at bounding box center [21, 197] width 11 height 11
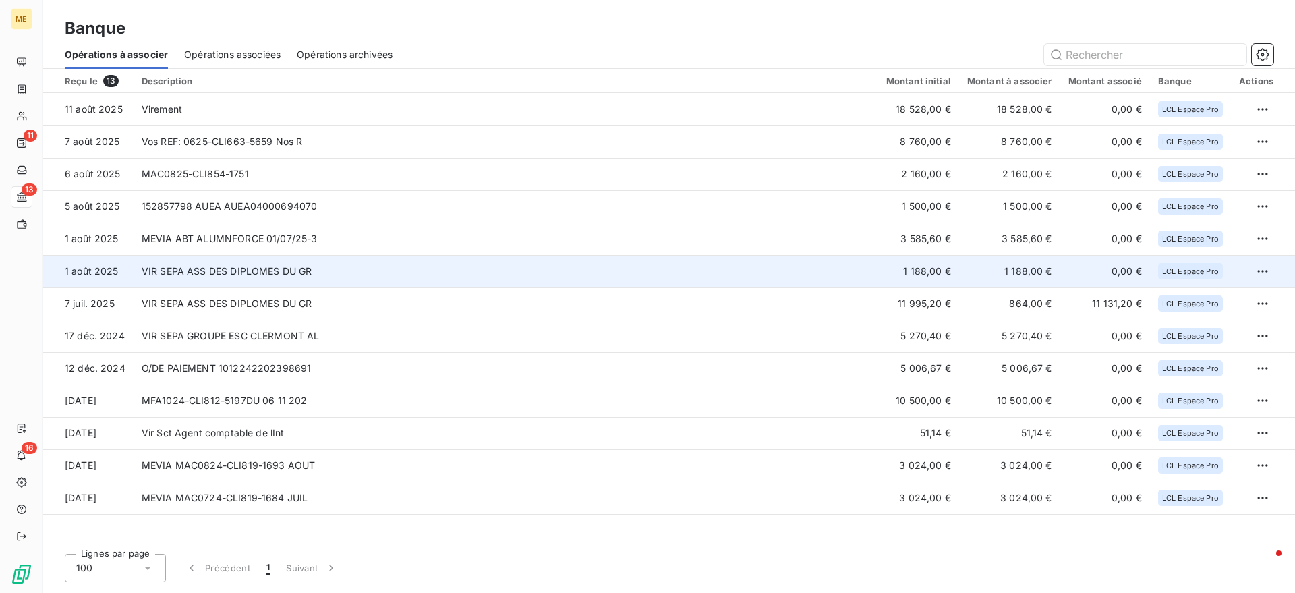
click at [258, 275] on td "VIR SEPA ASS DES DIPLOMES DU GR" at bounding box center [506, 271] width 745 height 32
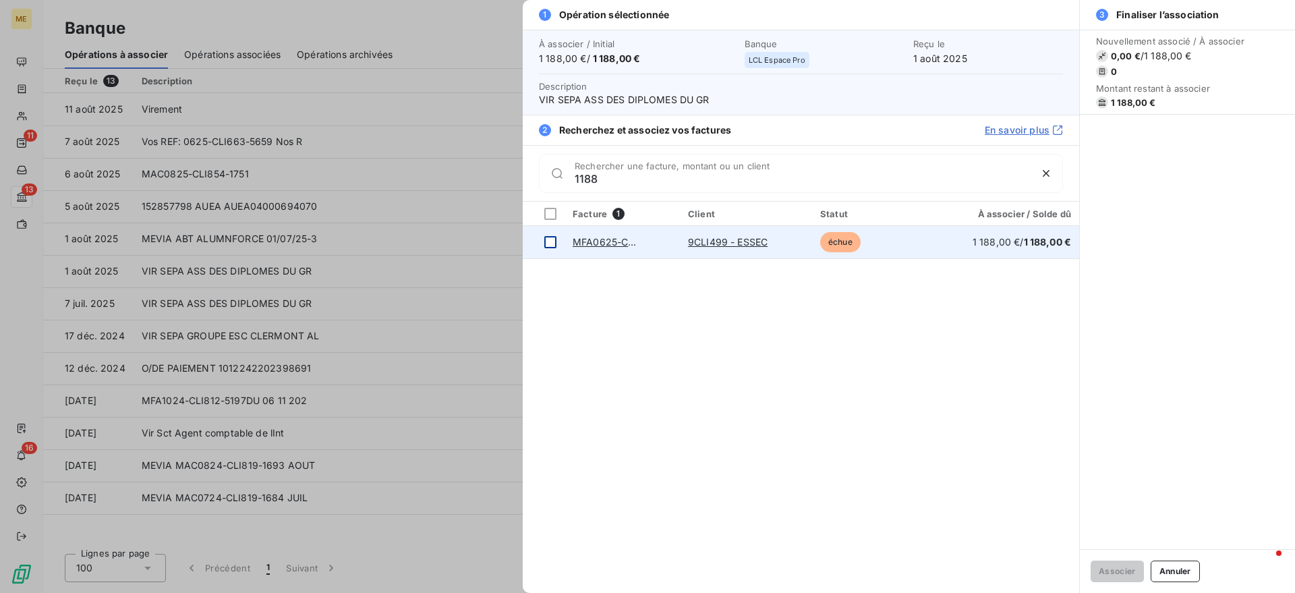
type input "1188"
click at [540, 241] on td at bounding box center [544, 242] width 42 height 32
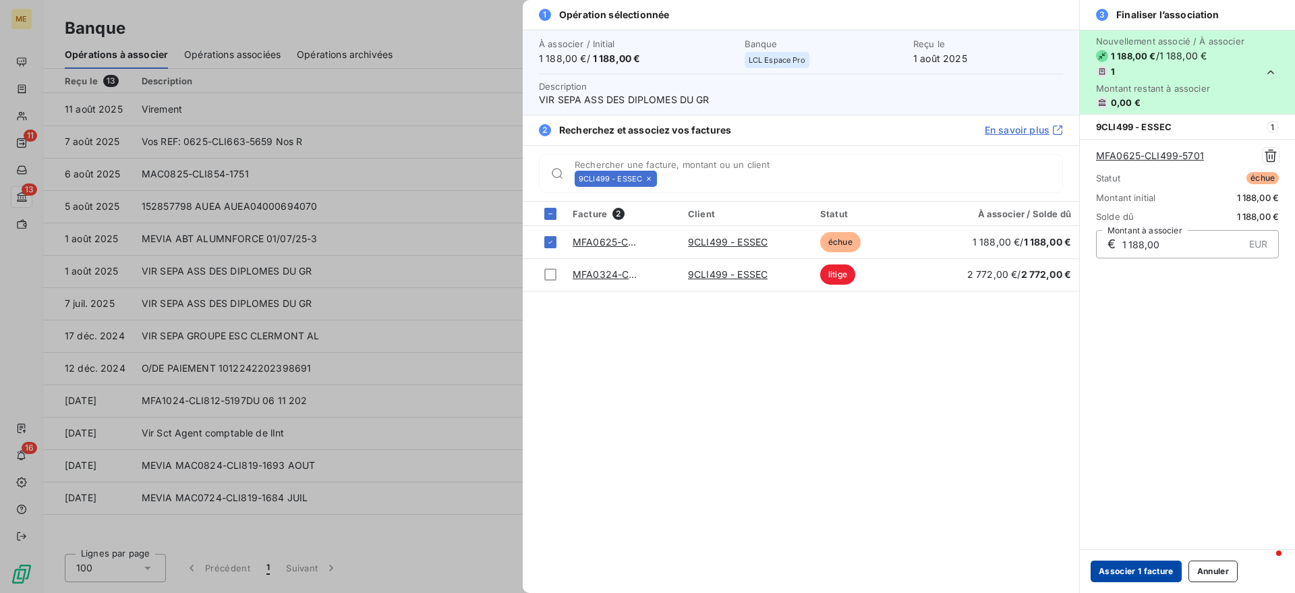
click at [1117, 574] on button "Associer 1 facture" at bounding box center [1136, 571] width 91 height 22
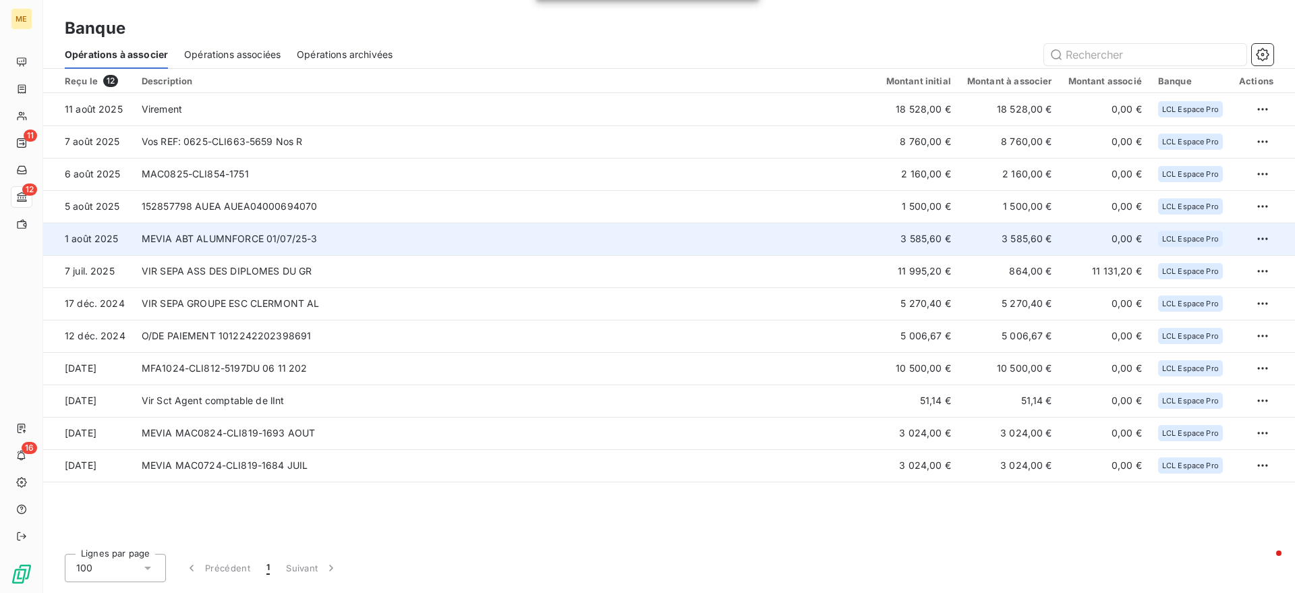
click at [567, 241] on td "MEVIA ABT ALUMNFORCE 01/07/25-3" at bounding box center [506, 239] width 745 height 32
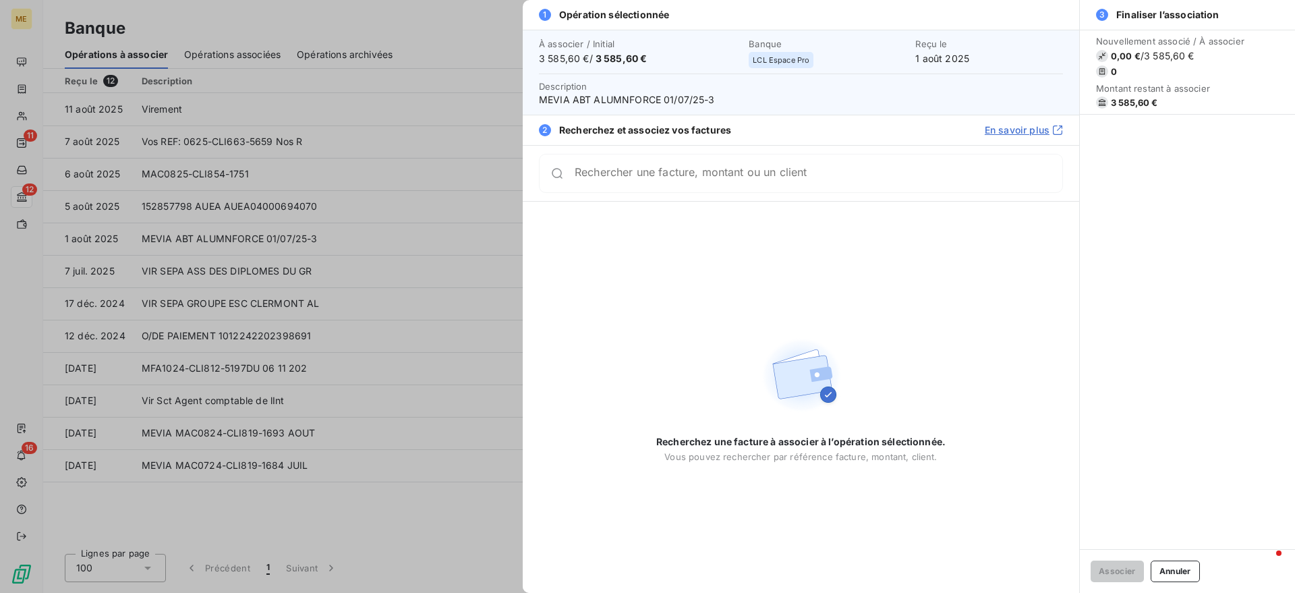
click at [666, 190] on div "Rechercher une facture, montant ou un client" at bounding box center [801, 173] width 524 height 39
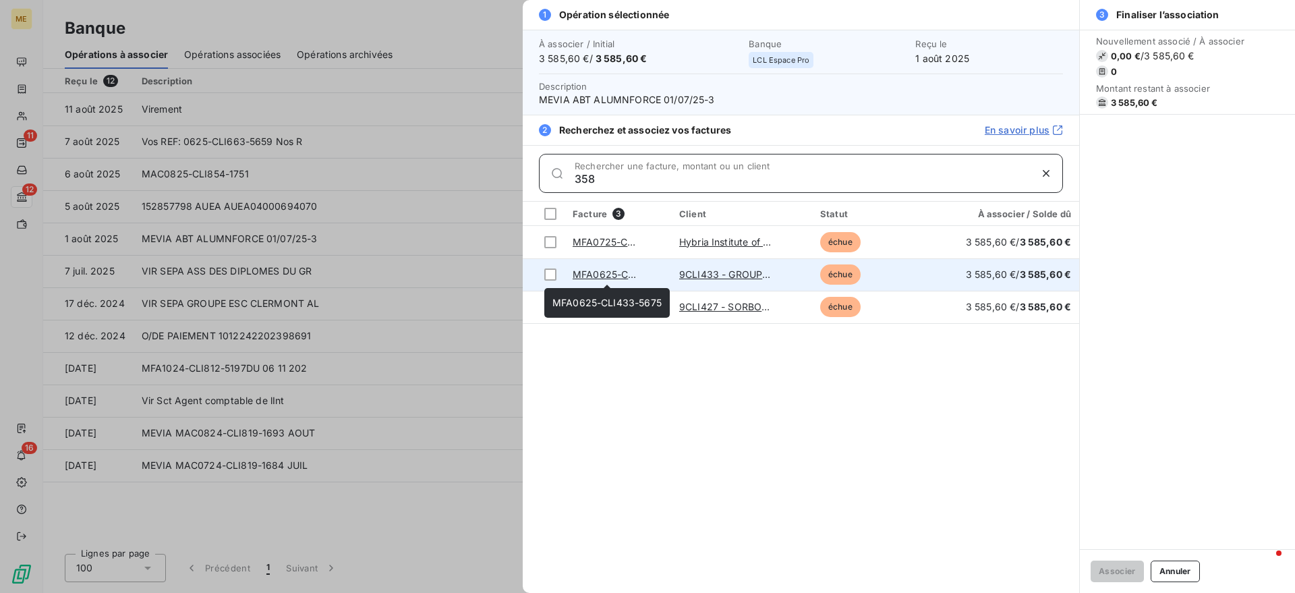
type input "358"
click at [598, 275] on link "MFA0625-CLI433-5675" at bounding box center [627, 273] width 109 height 11
click at [548, 274] on div at bounding box center [550, 274] width 12 height 12
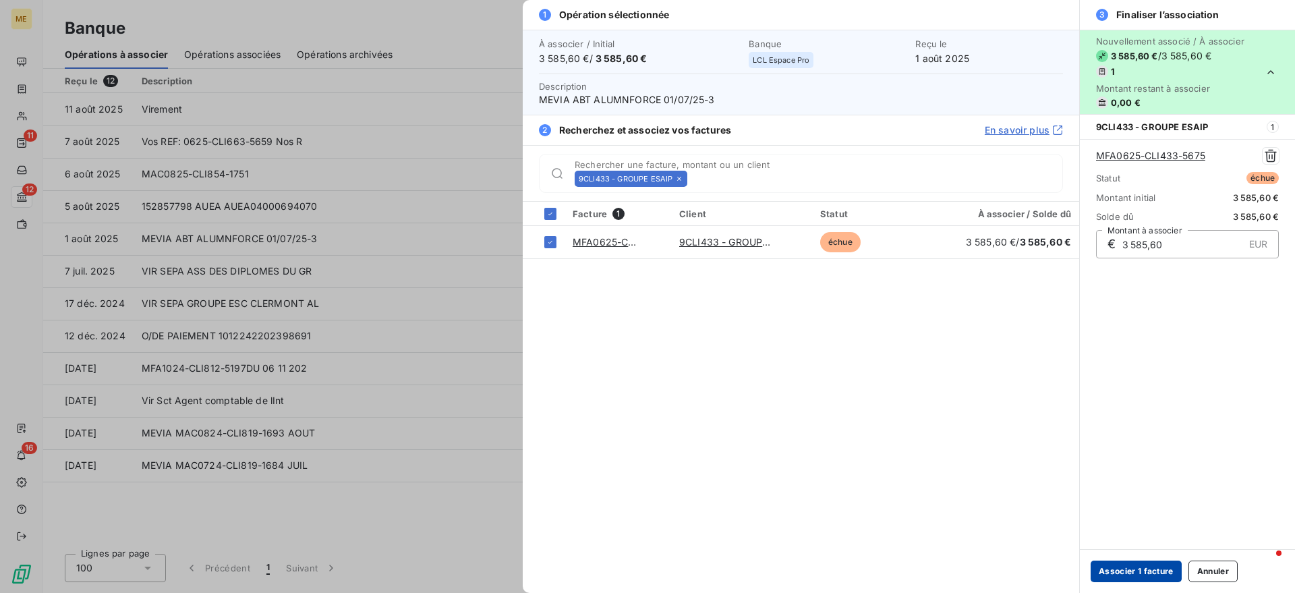
click at [1113, 561] on button "Associer 1 facture" at bounding box center [1136, 571] width 91 height 22
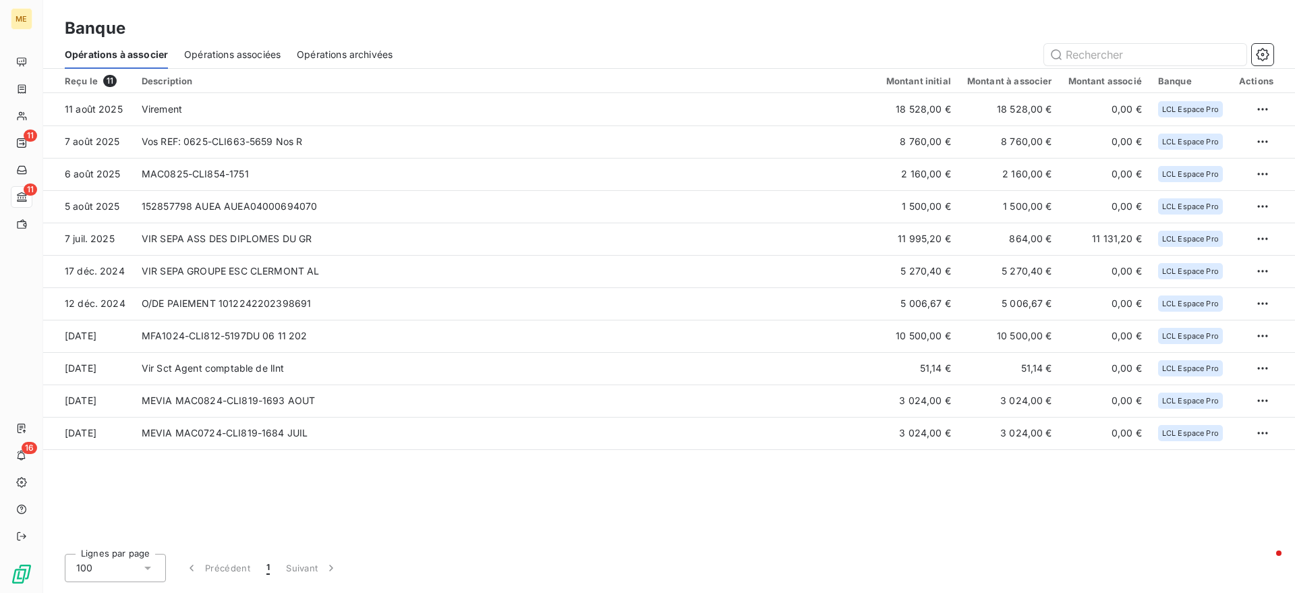
click at [299, 56] on span "Opérations archivées" at bounding box center [345, 54] width 96 height 13
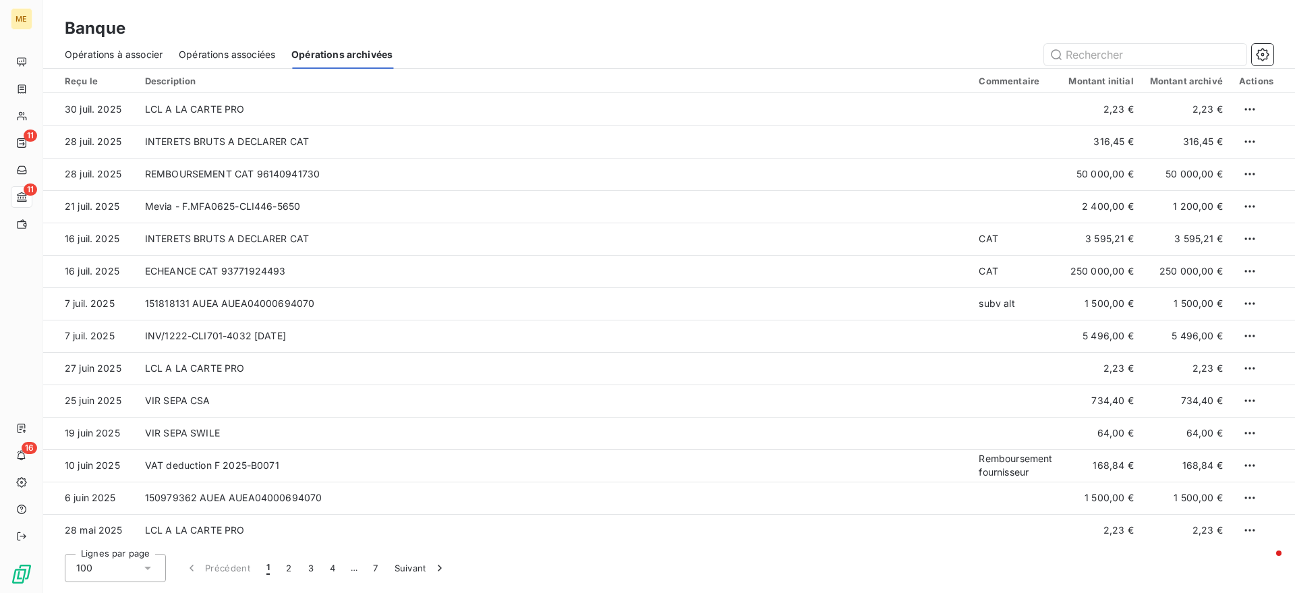
click at [248, 55] on span "Opérations associées" at bounding box center [227, 54] width 96 height 13
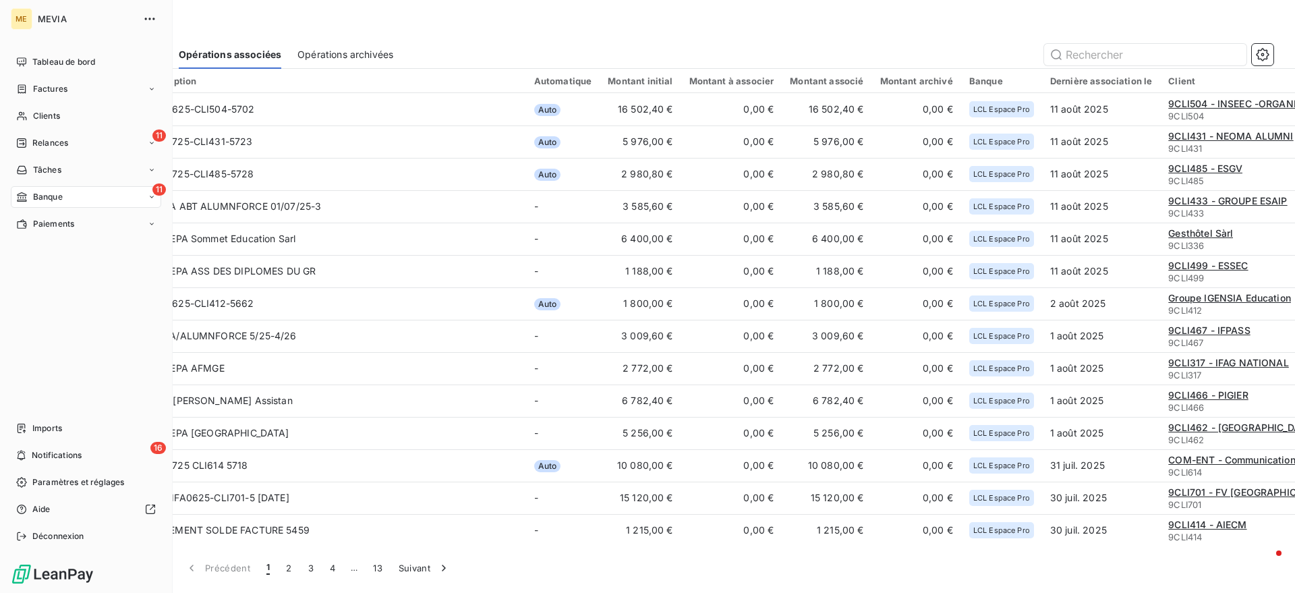
click at [29, 192] on div "Banque" at bounding box center [39, 197] width 47 height 12
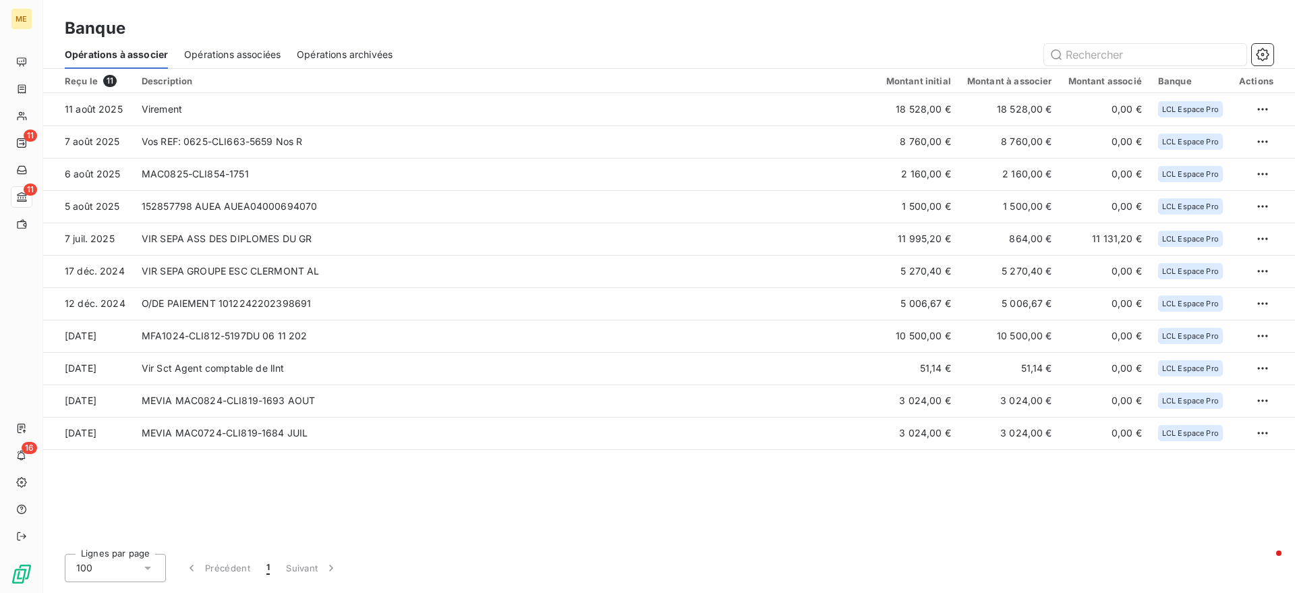
click at [150, 48] on span "Opérations à associer" at bounding box center [116, 54] width 103 height 13
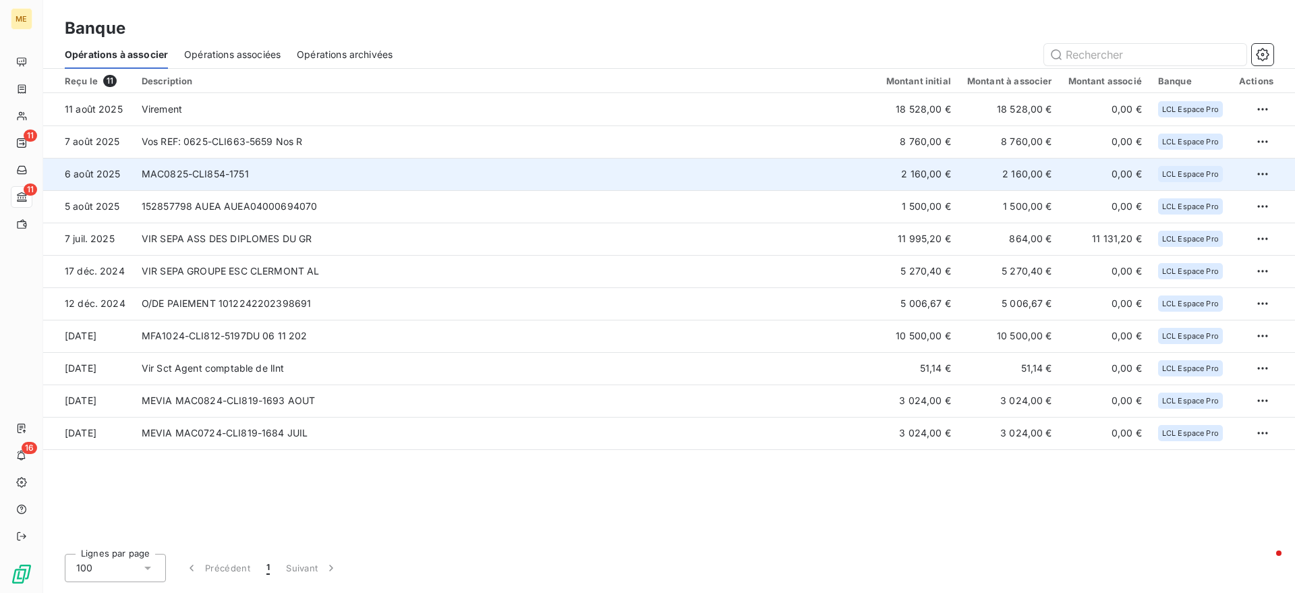
click at [550, 165] on td "MAC0825-CLI854-1751" at bounding box center [506, 174] width 745 height 32
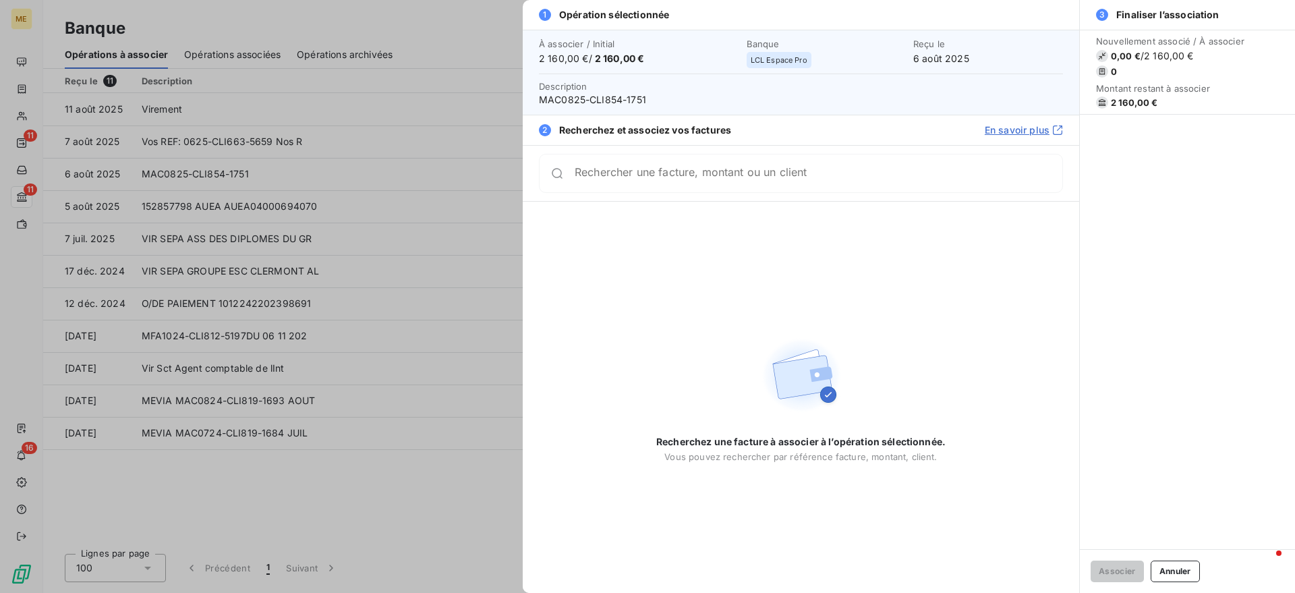
click at [665, 187] on div "Rechercher une facture, montant ou un client" at bounding box center [801, 173] width 524 height 39
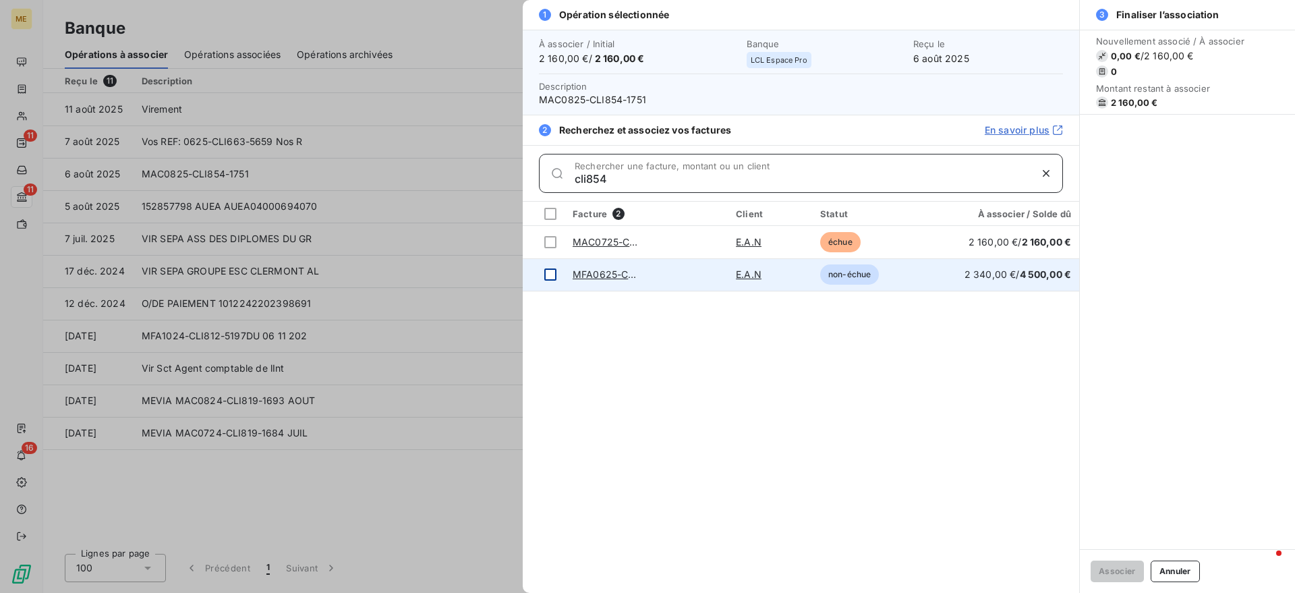
type input "cli854"
click at [550, 273] on div at bounding box center [550, 274] width 12 height 12
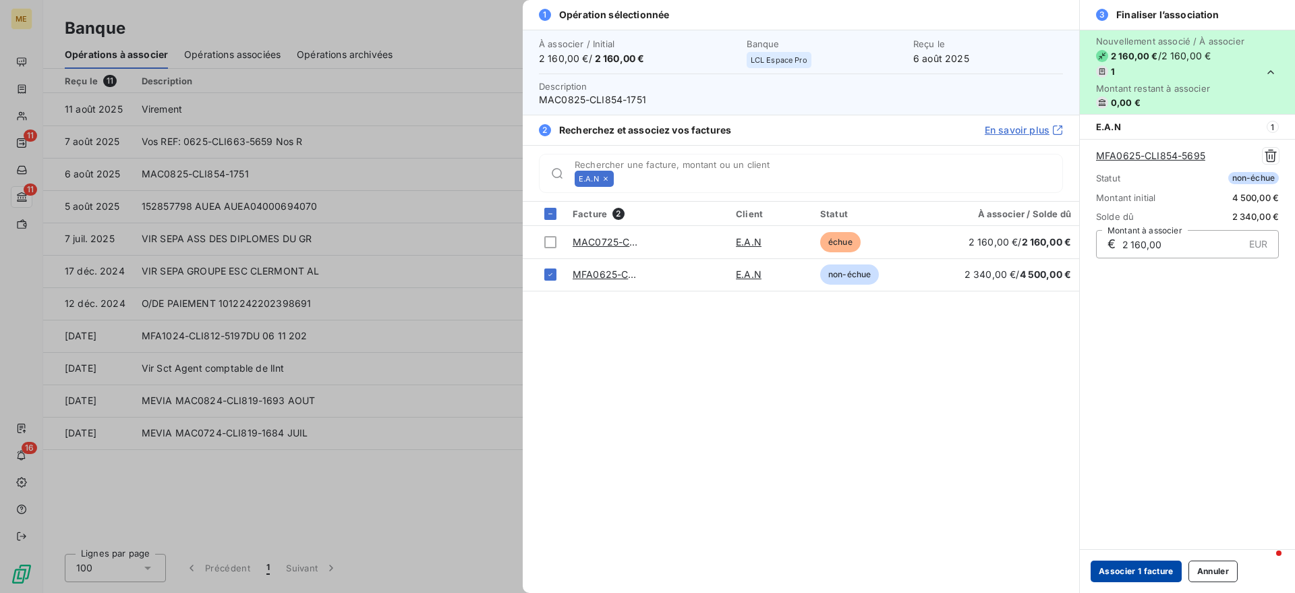
click at [1141, 568] on button "Associer 1 facture" at bounding box center [1136, 571] width 91 height 22
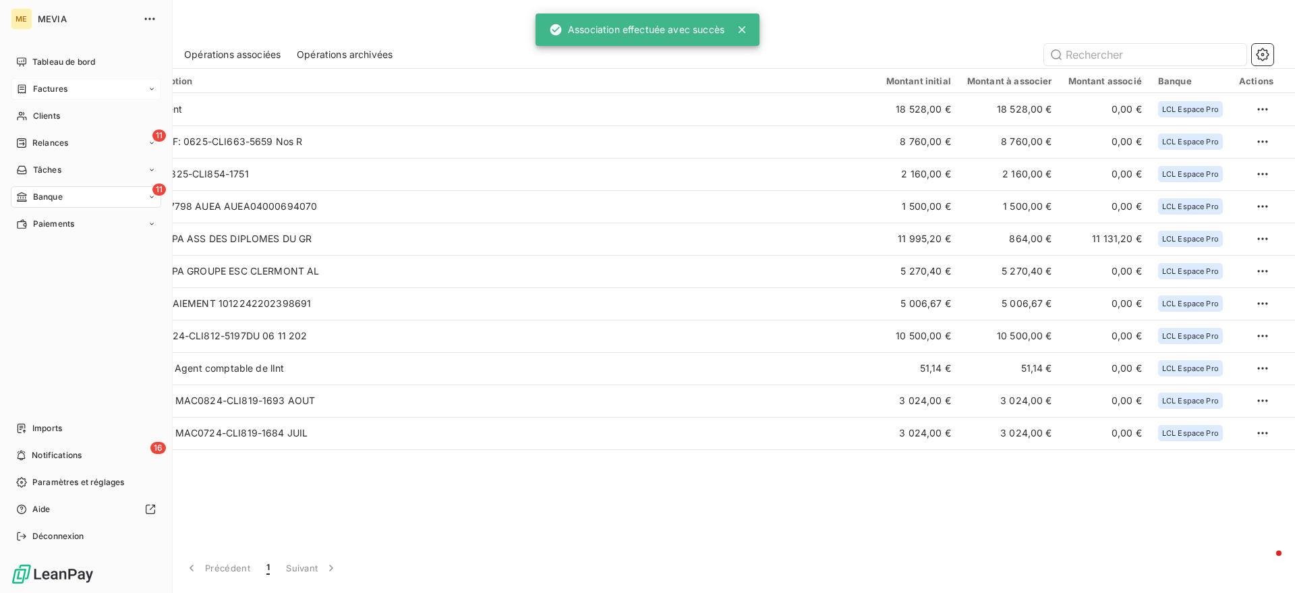
click at [18, 91] on icon at bounding box center [22, 88] width 8 height 9
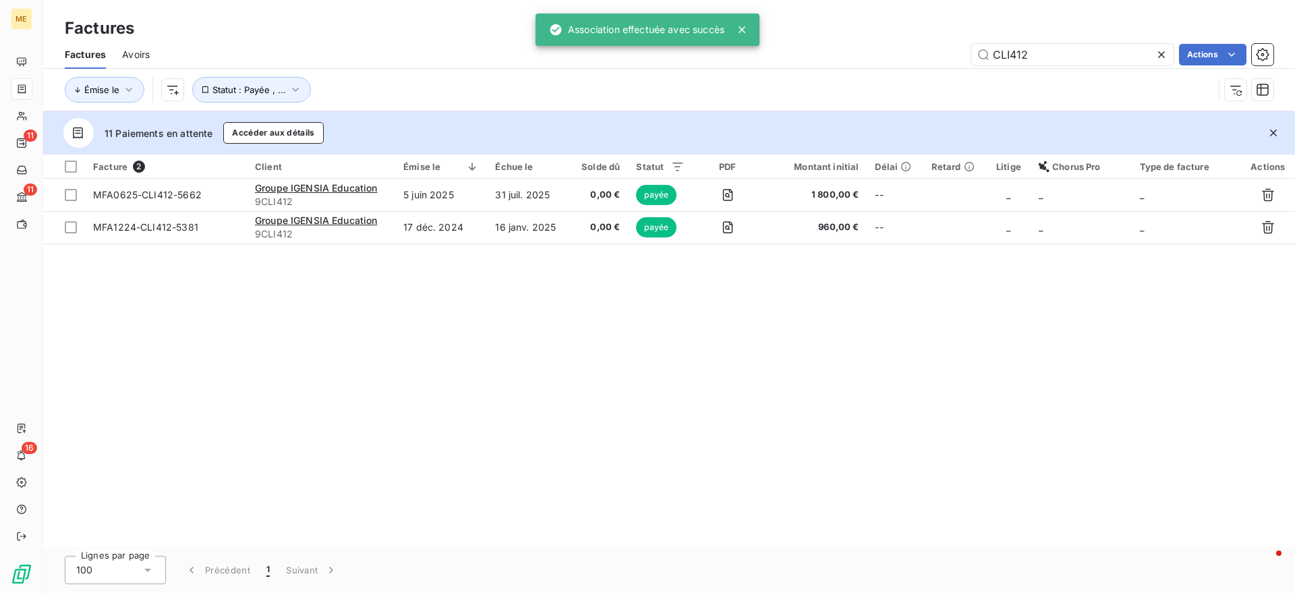
drag, startPoint x: 1041, startPoint y: 45, endPoint x: 922, endPoint y: 30, distance: 119.6
click at [922, 30] on div "Factures Factures Avoirs CLI412 Actions Émise le Statut : Payée , ..." at bounding box center [669, 55] width 1252 height 111
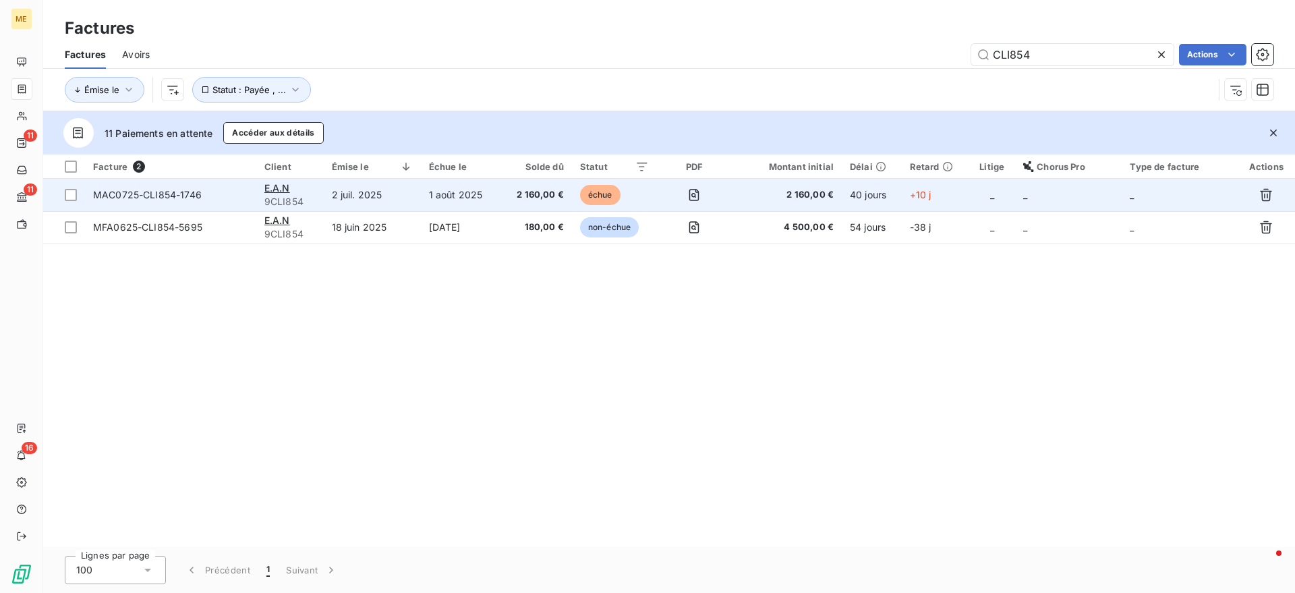
type input "CLI854"
click at [415, 196] on td "2 juil. 2025" at bounding box center [372, 195] width 97 height 32
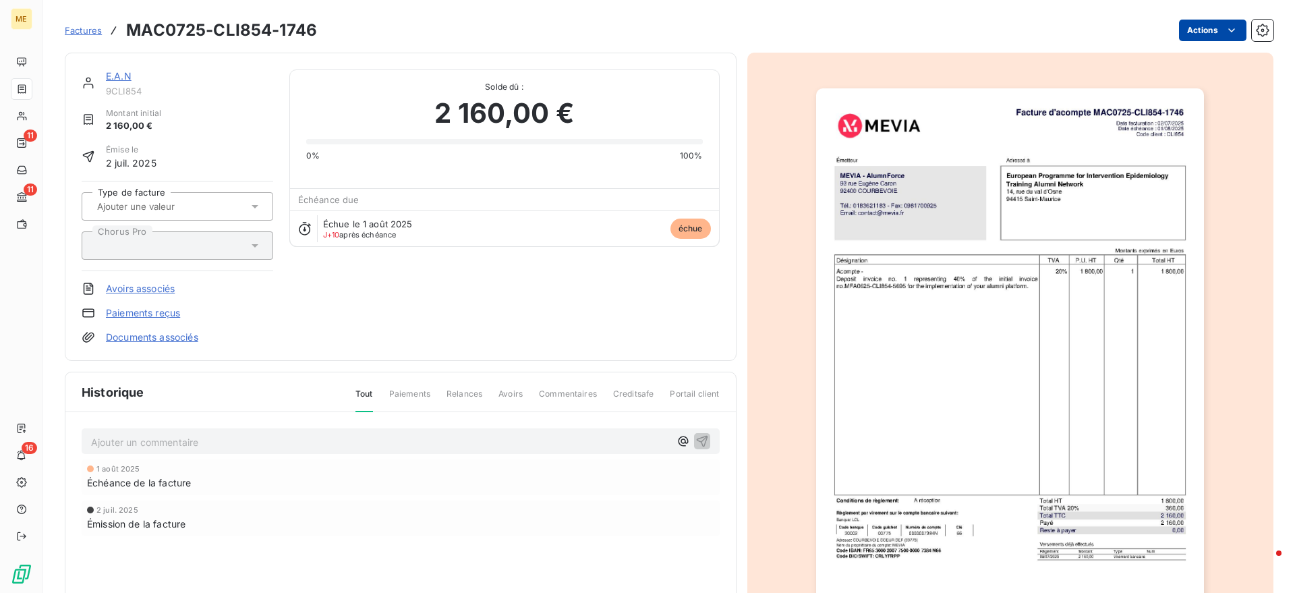
click at [1178, 40] on html "ME 11 11 16 Factures MAC0725-CLI854-1746 Actions E.A.N 9CLI854 Montant initial …" at bounding box center [647, 296] width 1295 height 593
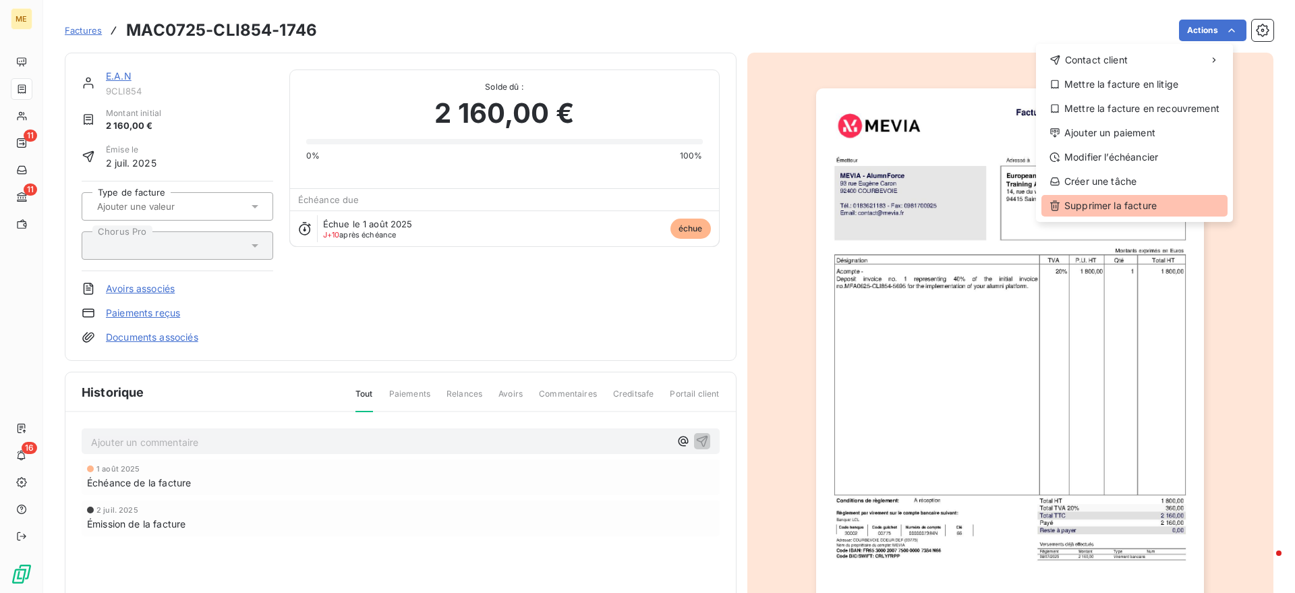
click at [1119, 202] on div "Supprimer la facture" at bounding box center [1134, 206] width 186 height 22
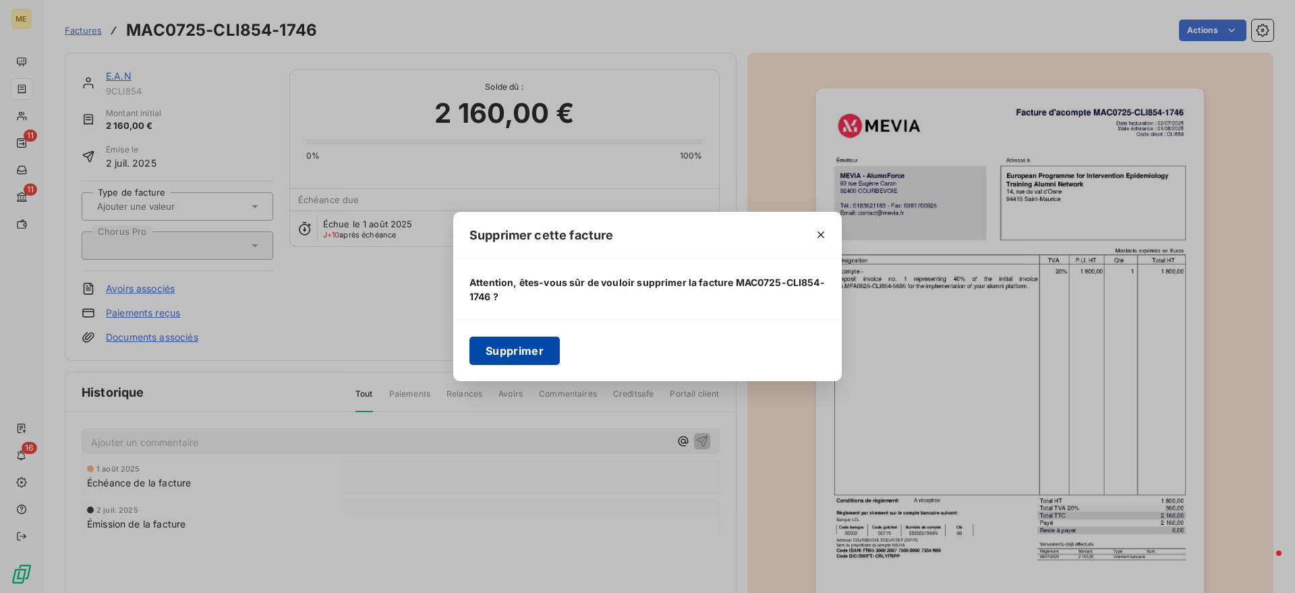
click at [508, 344] on button "Supprimer" at bounding box center [514, 351] width 90 height 28
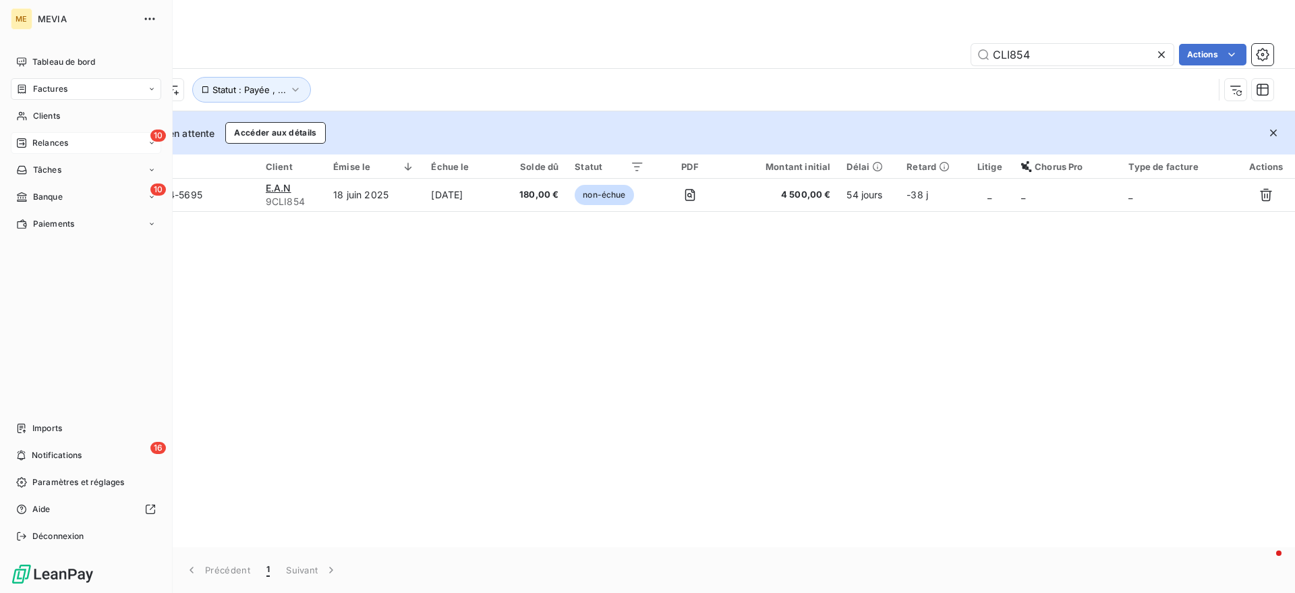
click at [38, 145] on span "Relances" at bounding box center [50, 143] width 36 height 12
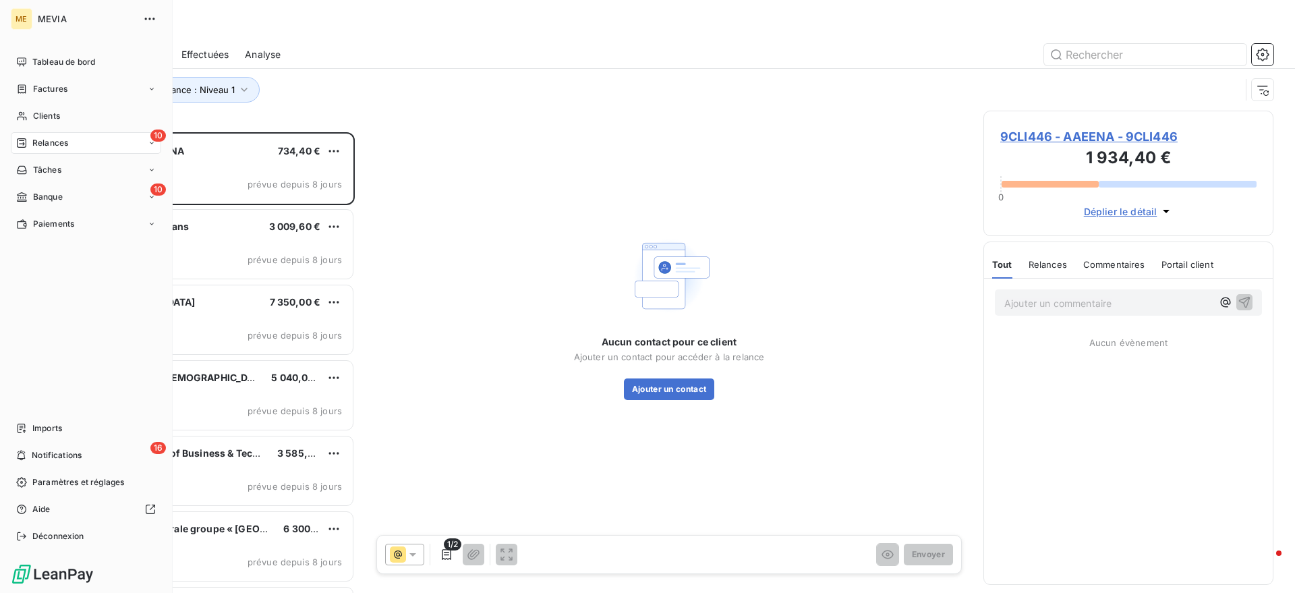
scroll to position [448, 277]
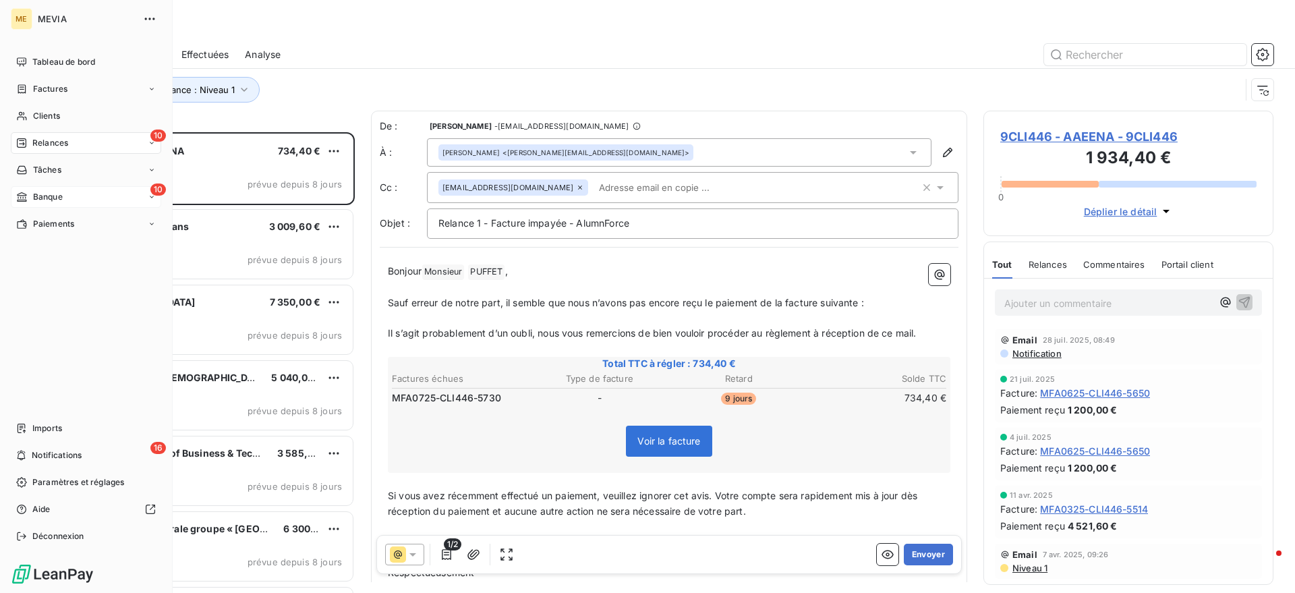
click at [34, 197] on span "Banque" at bounding box center [48, 197] width 30 height 12
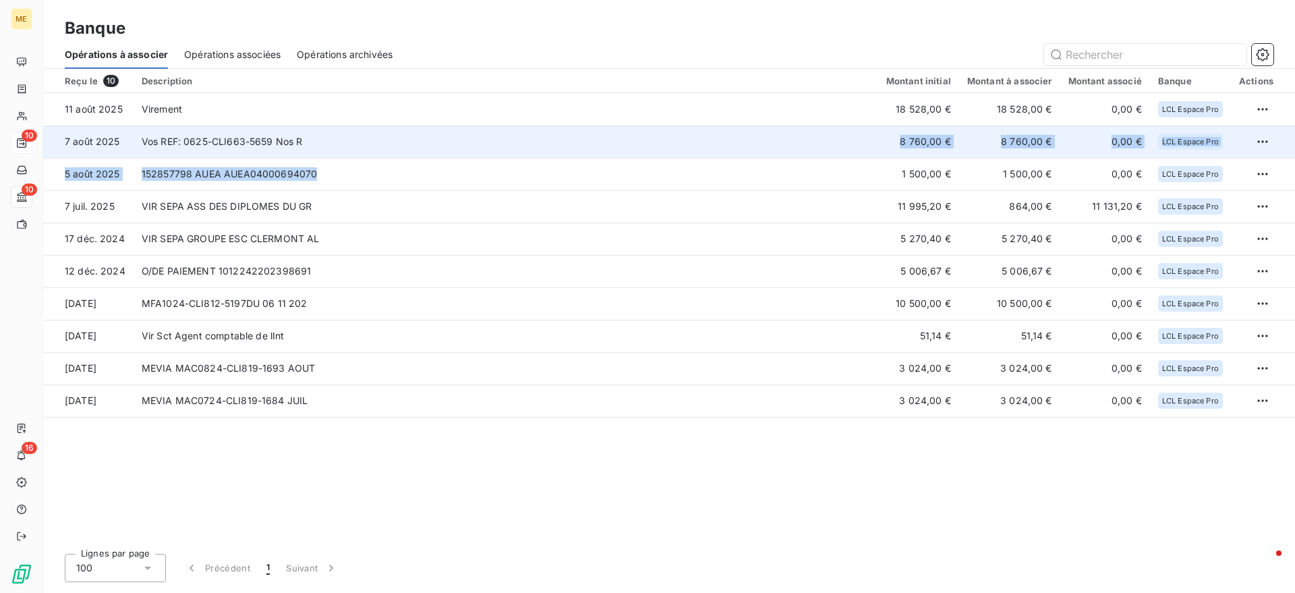
drag, startPoint x: 363, startPoint y: 165, endPoint x: 426, endPoint y: 142, distance: 67.2
click at [426, 142] on tbody "11 août 2025 Virement 18 528,00 € 18 528,00 € 0,00 € LCL Espace Pro 7 août 2025…" at bounding box center [669, 255] width 1252 height 324
click at [426, 142] on td "Vos REF: 0625-CLI663-5659 Nos R" at bounding box center [506, 141] width 745 height 32
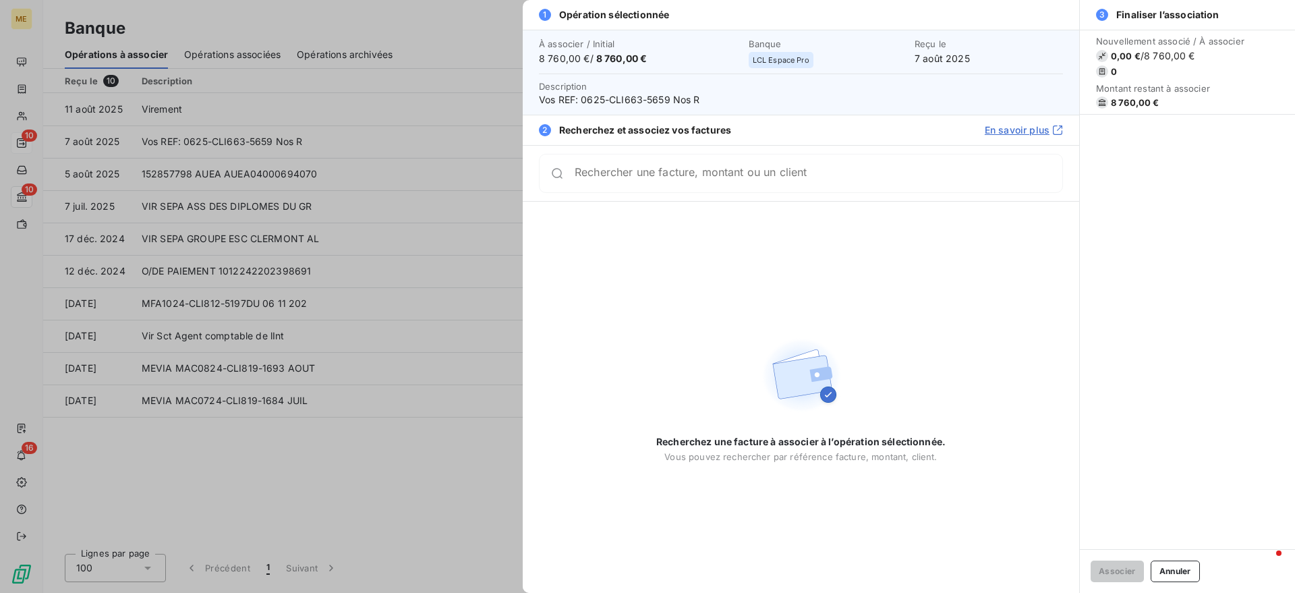
click at [679, 178] on input "Rechercher une facture, montant ou un client" at bounding box center [819, 173] width 488 height 13
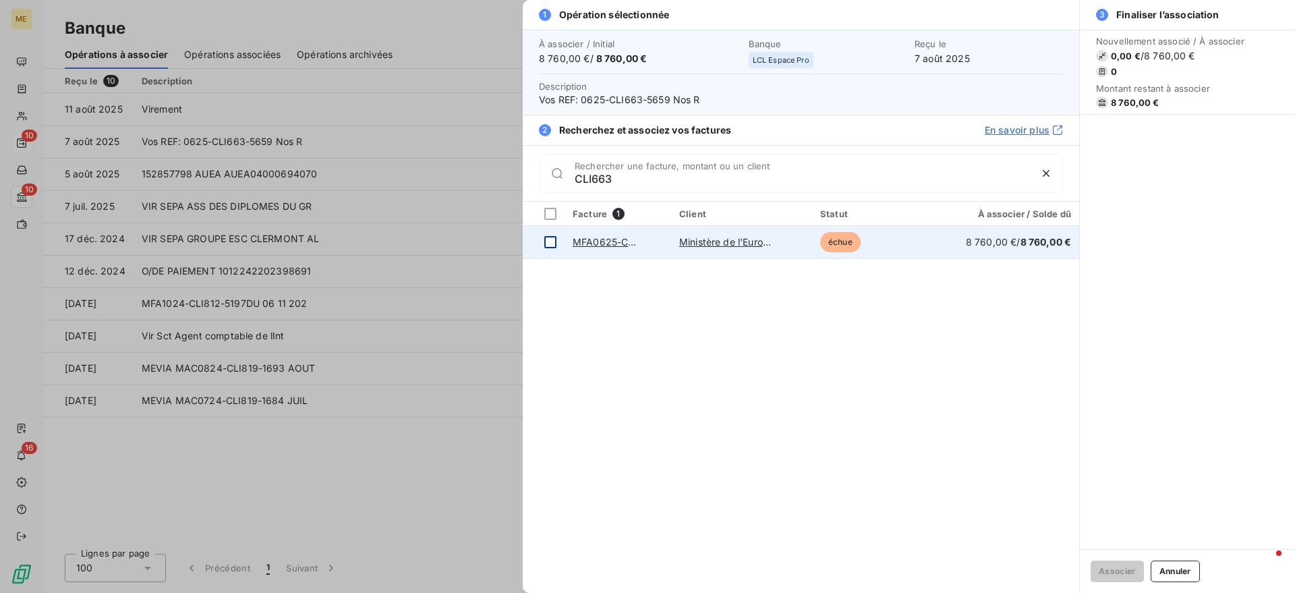
type input "CLI663"
click at [549, 239] on div at bounding box center [550, 242] width 12 height 12
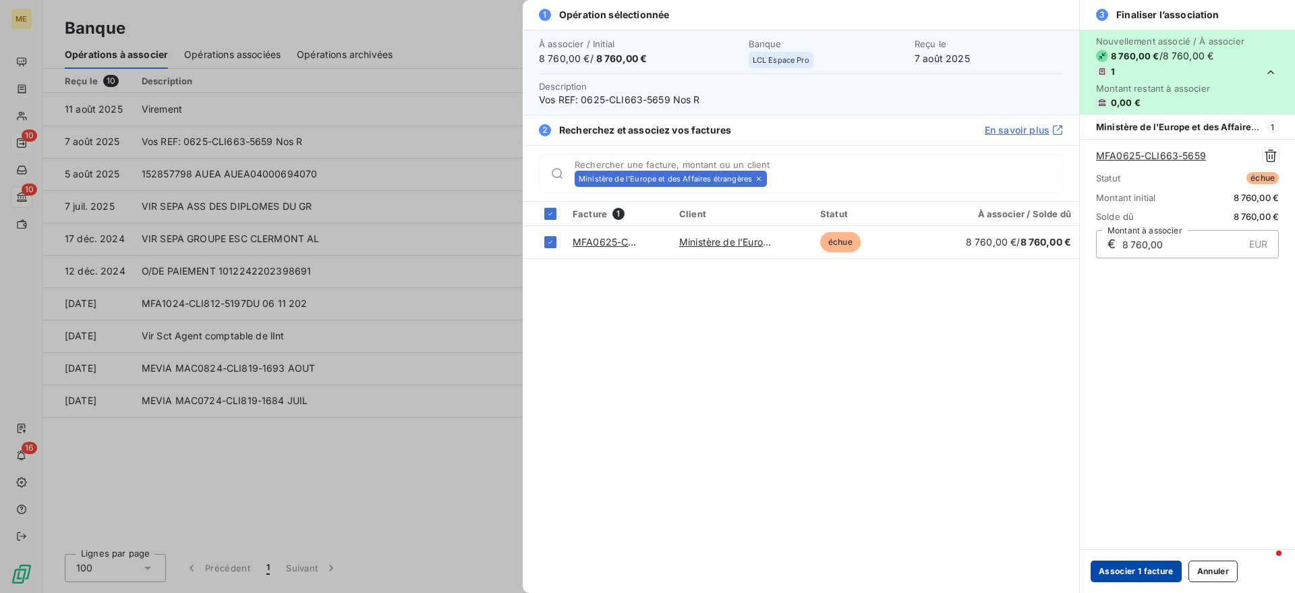
click at [1128, 564] on button "Associer 1 facture" at bounding box center [1136, 571] width 91 height 22
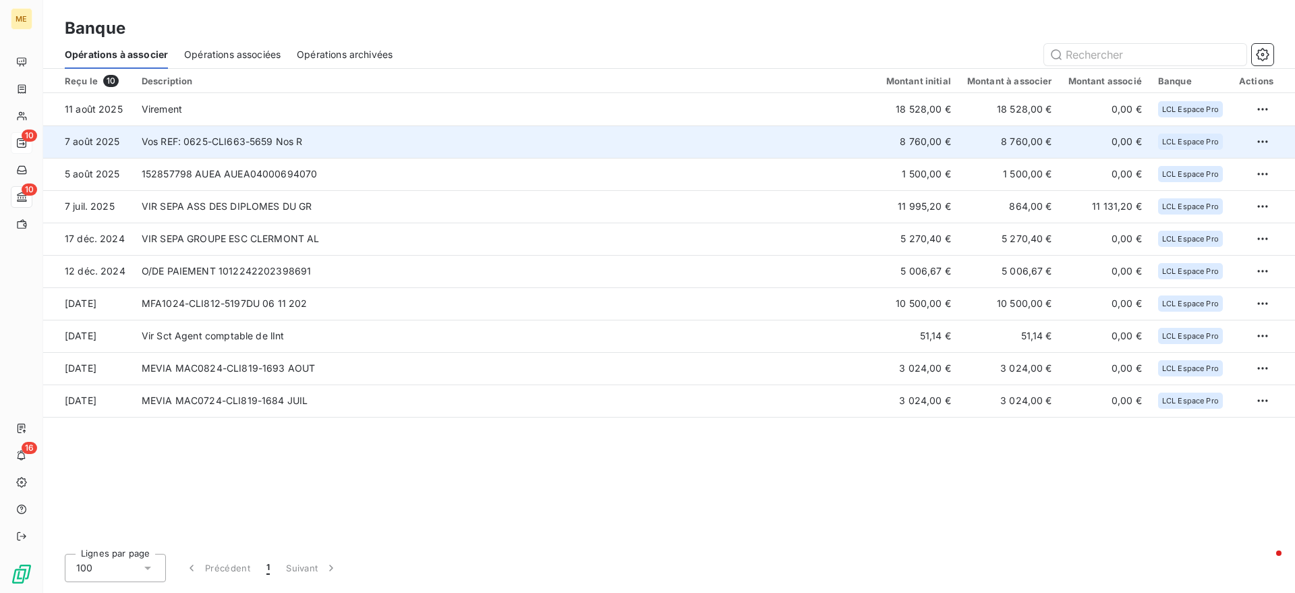
click at [227, 150] on td "Vos REF: 0625-CLI663-5659 Nos R" at bounding box center [506, 141] width 745 height 32
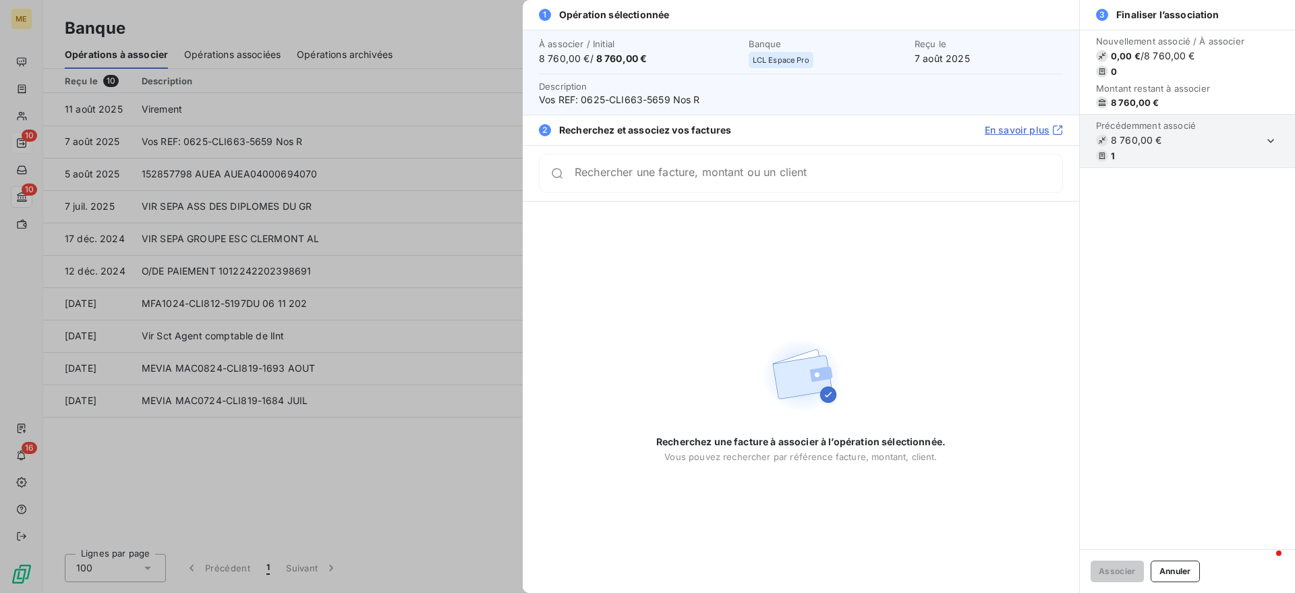
click at [641, 161] on div "Rechercher une facture, montant ou un client" at bounding box center [801, 173] width 524 height 39
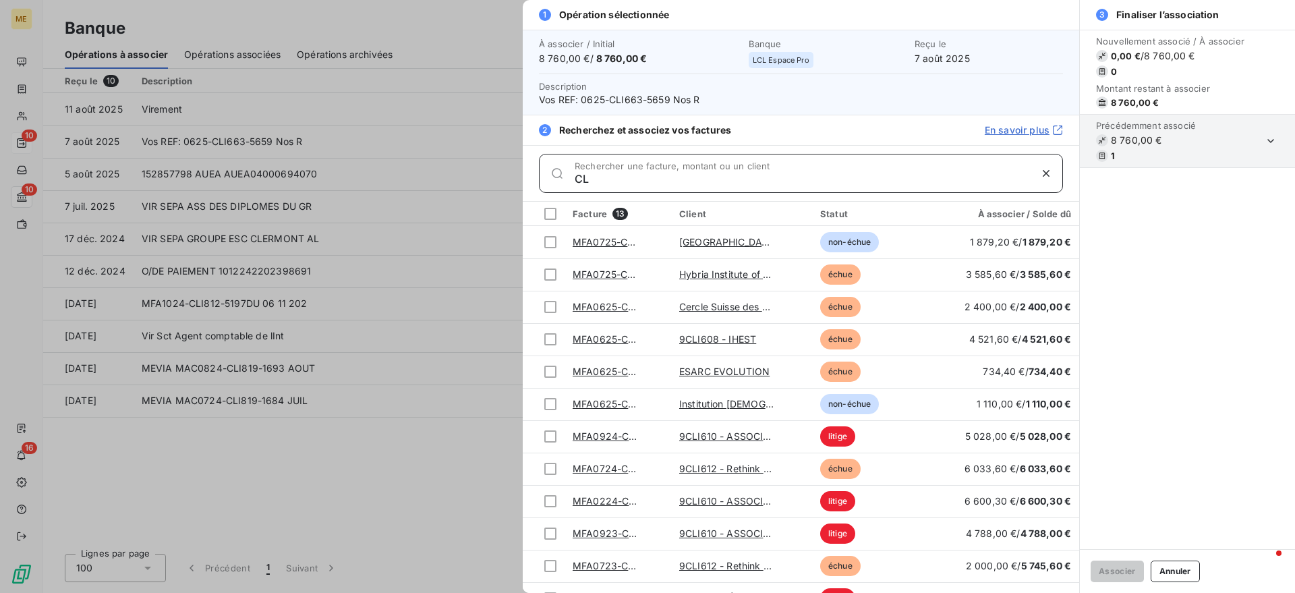
type input "C"
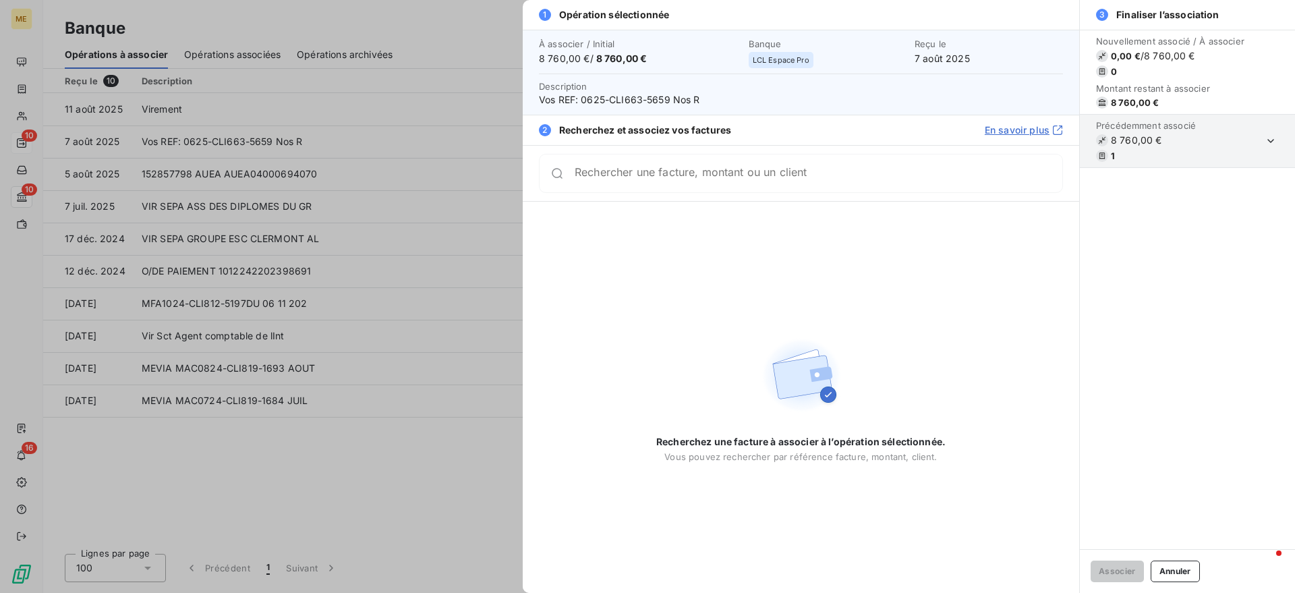
click at [316, 171] on div at bounding box center [647, 296] width 1295 height 593
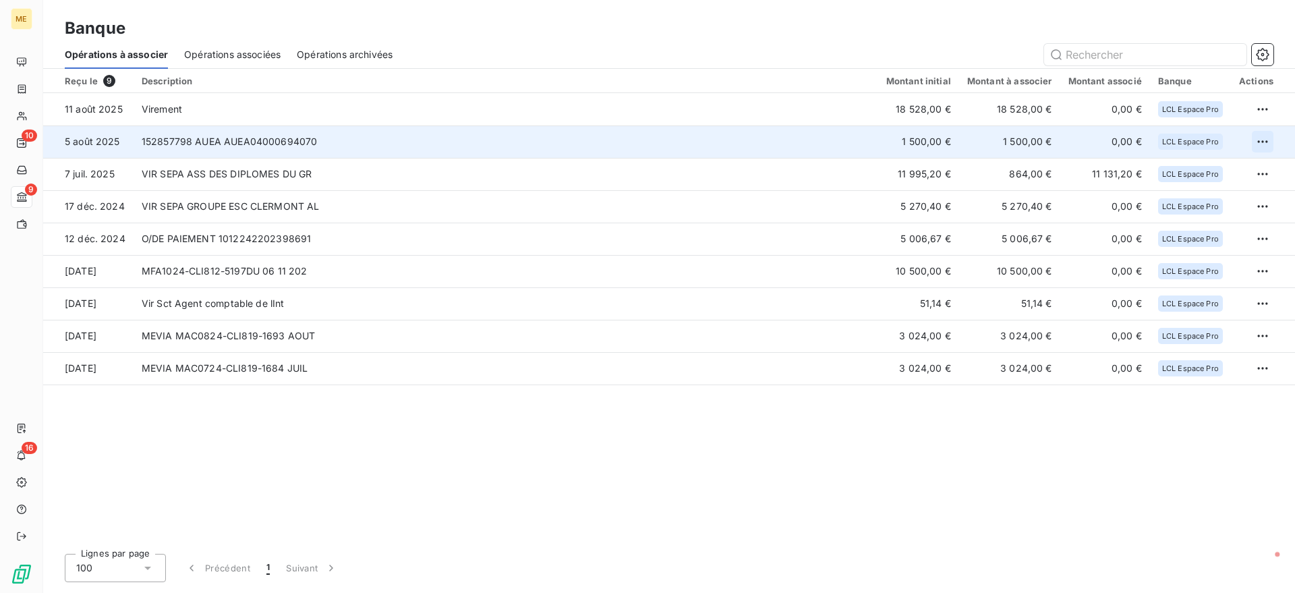
click at [1270, 136] on html "ME 10 9 16 Banque Opérations à associer Opérations associées Opérations archivé…" at bounding box center [647, 296] width 1295 height 593
click at [1197, 168] on div "Archiver l’opération" at bounding box center [1215, 172] width 104 height 22
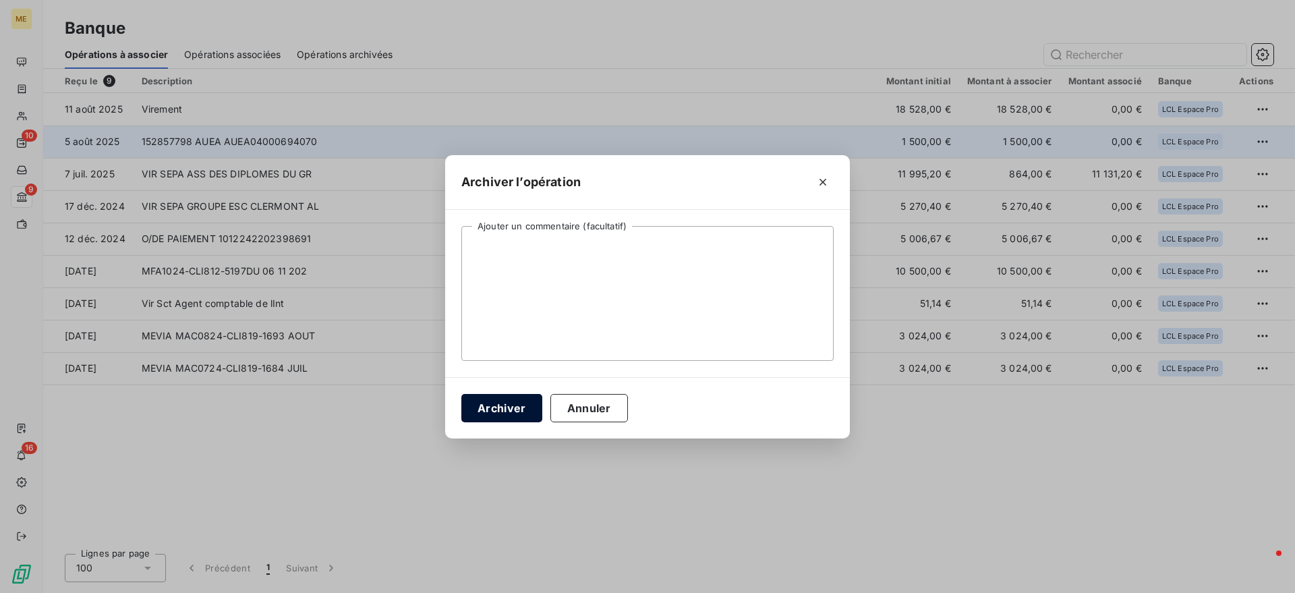
click at [499, 403] on button "Archiver" at bounding box center [501, 408] width 81 height 28
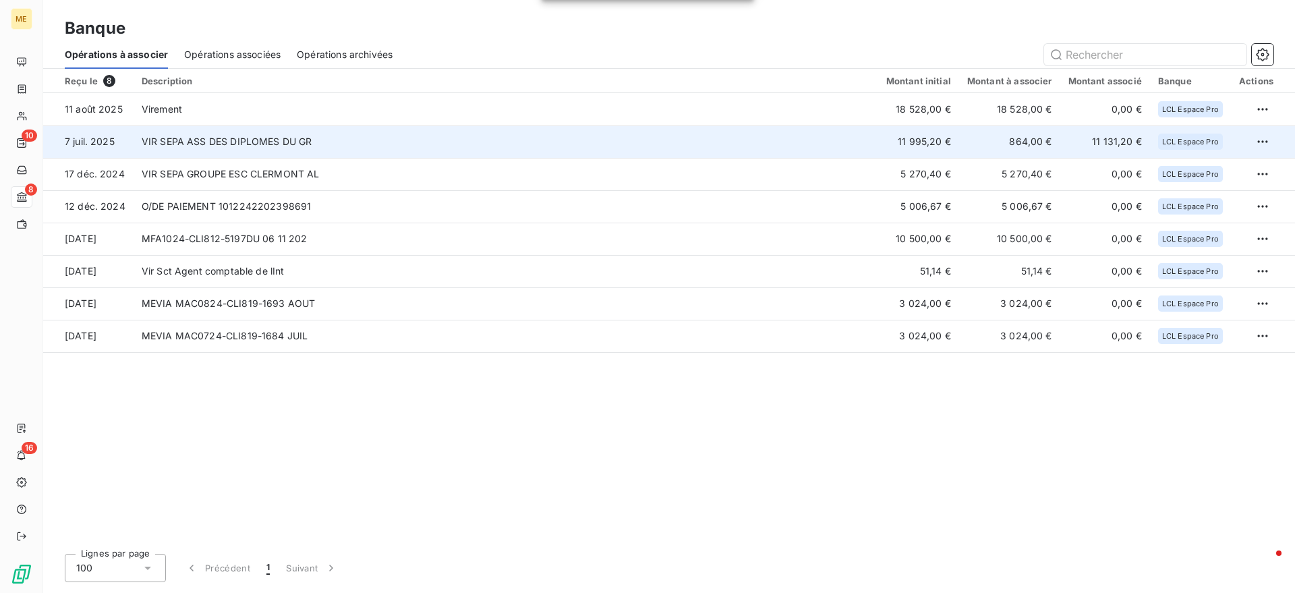
click at [256, 134] on td "VIR SEPA ASS DES DIPLOMES DU GR" at bounding box center [506, 141] width 745 height 32
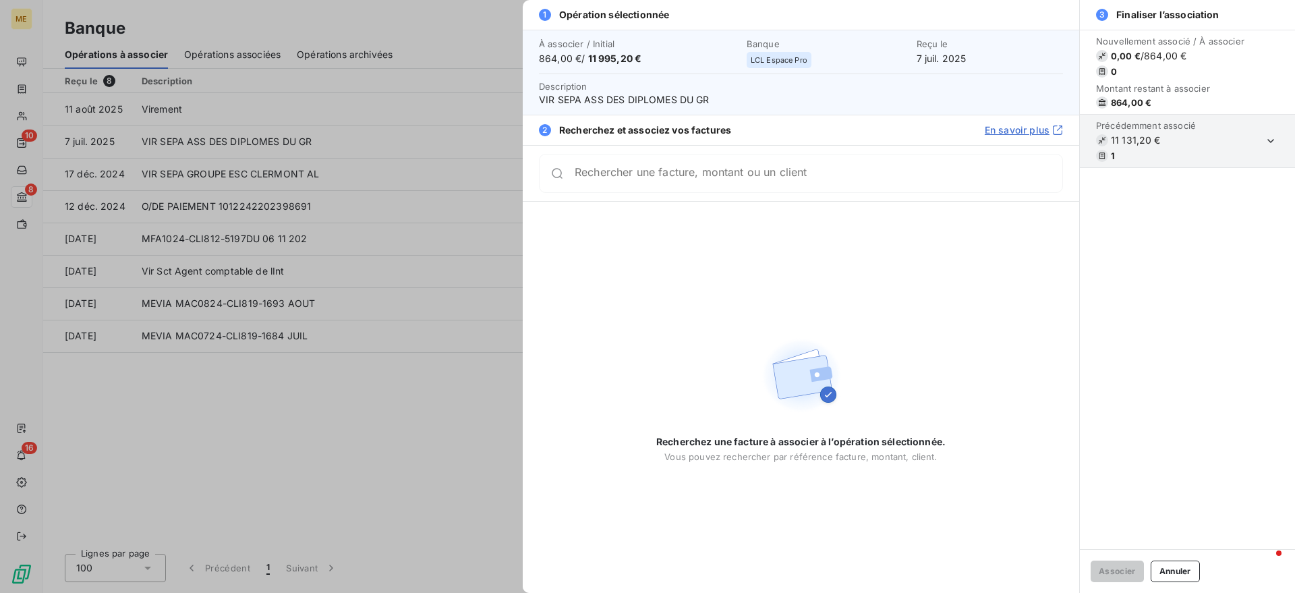
click at [286, 171] on div at bounding box center [647, 296] width 1295 height 593
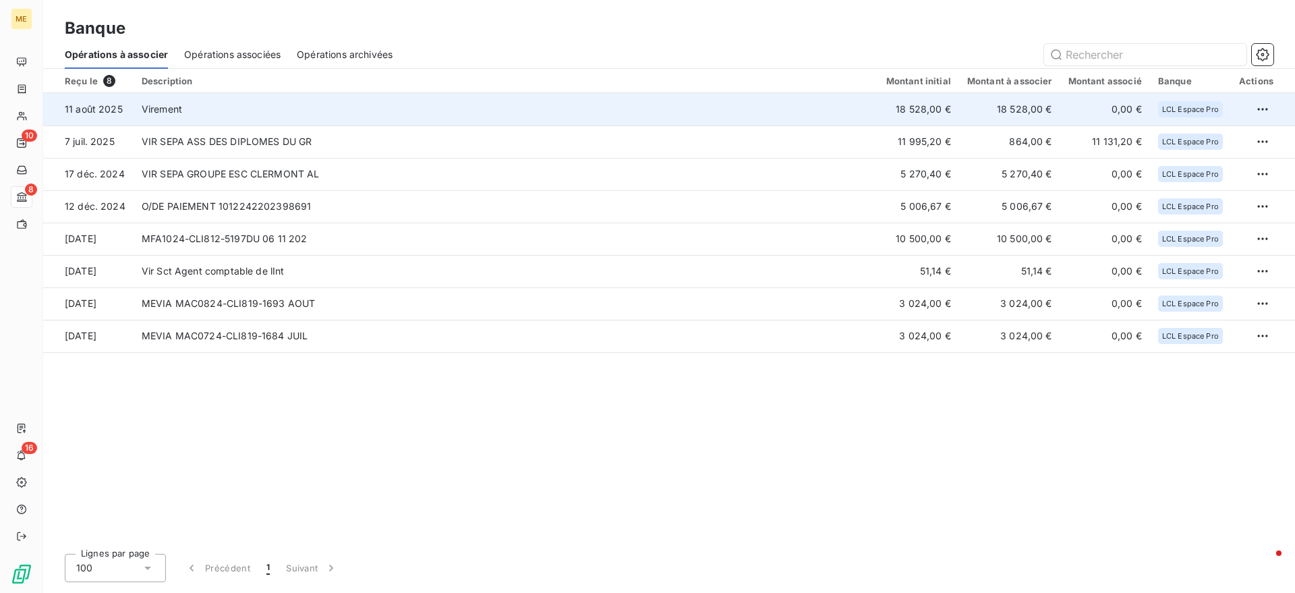
click at [349, 95] on td "Virement" at bounding box center [506, 109] width 745 height 32
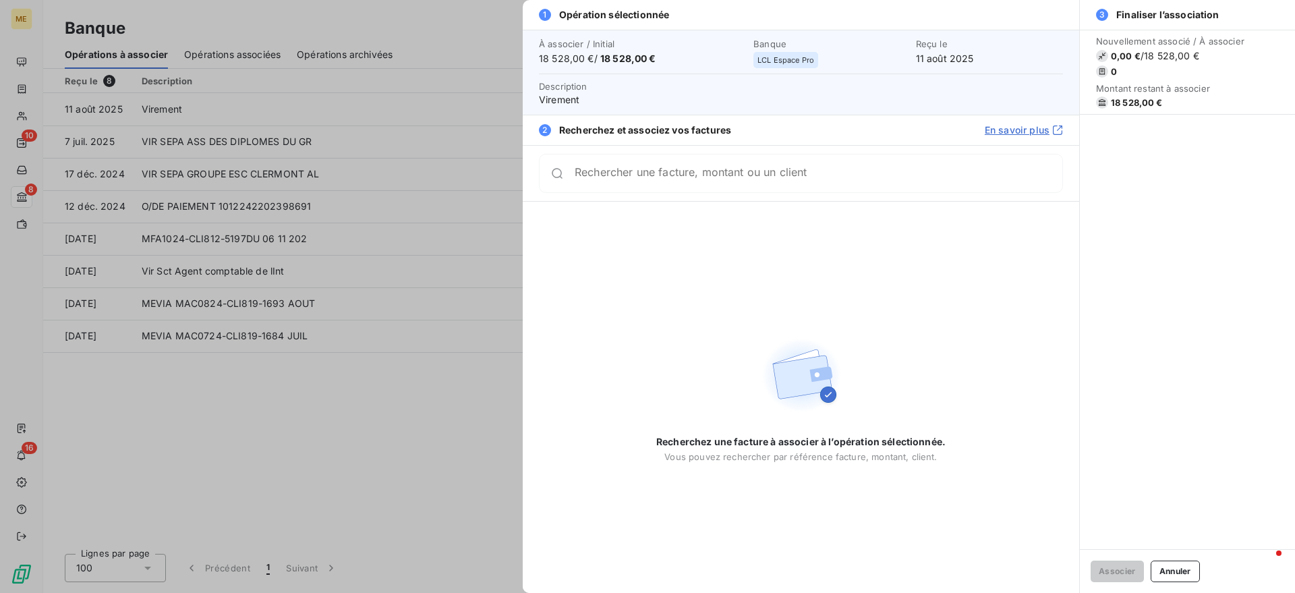
click at [136, 177] on div at bounding box center [647, 296] width 1295 height 593
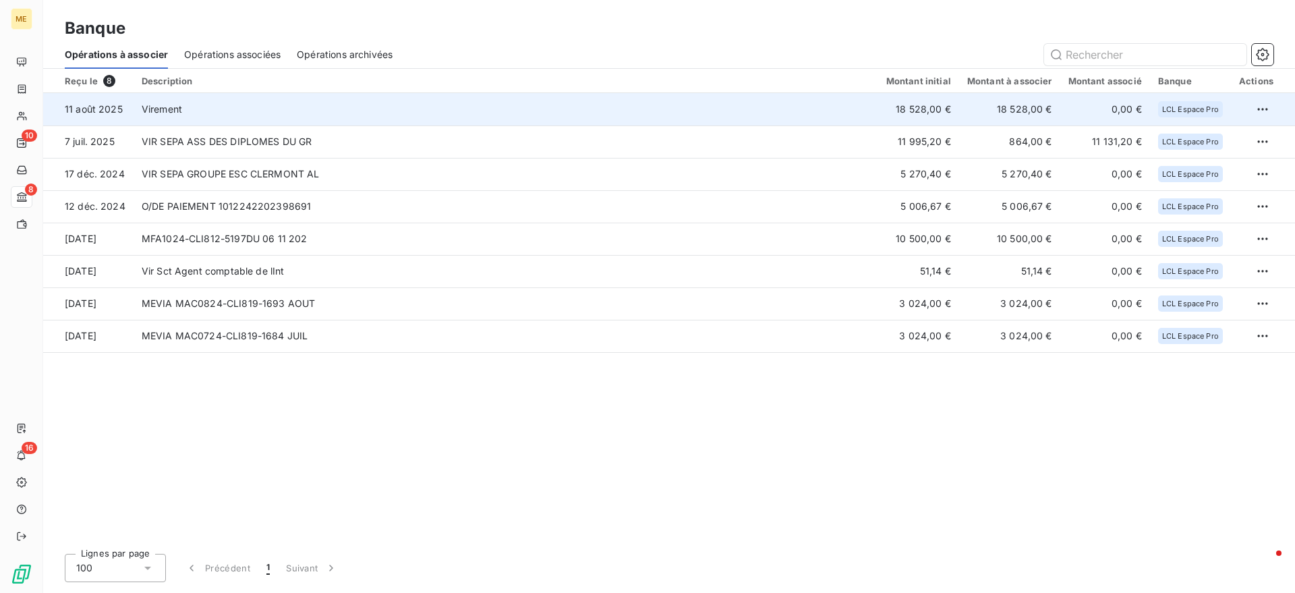
click at [218, 115] on td "Virement" at bounding box center [506, 109] width 745 height 32
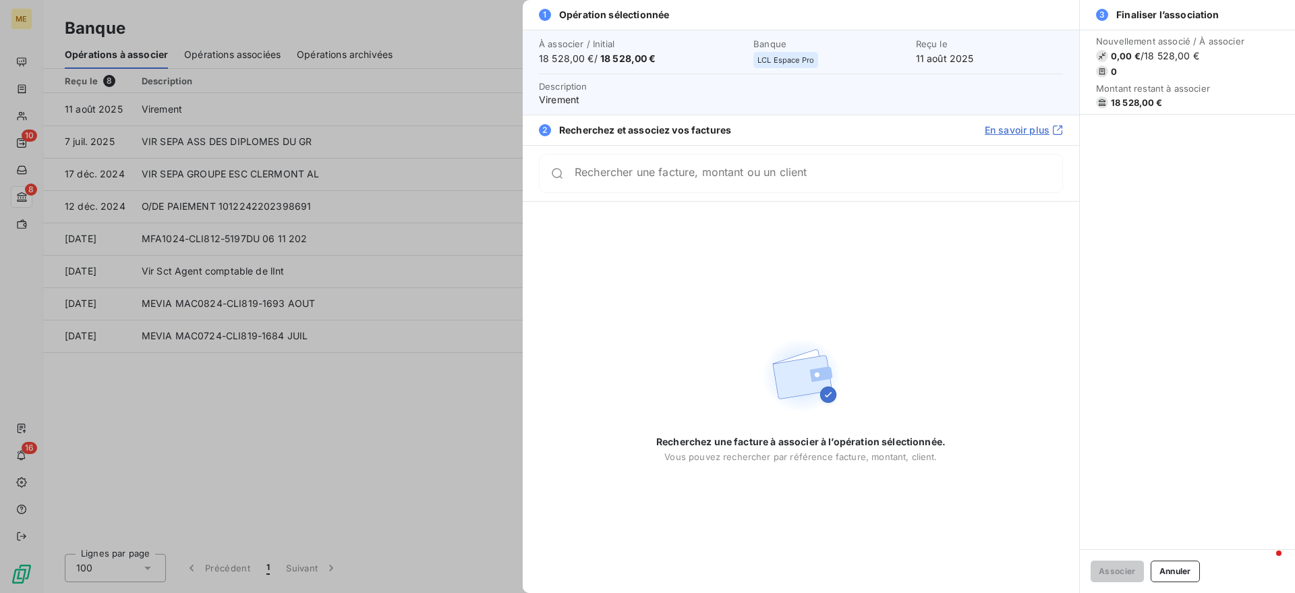
click at [754, 174] on input "Rechercher une facture, montant ou un client" at bounding box center [819, 173] width 488 height 13
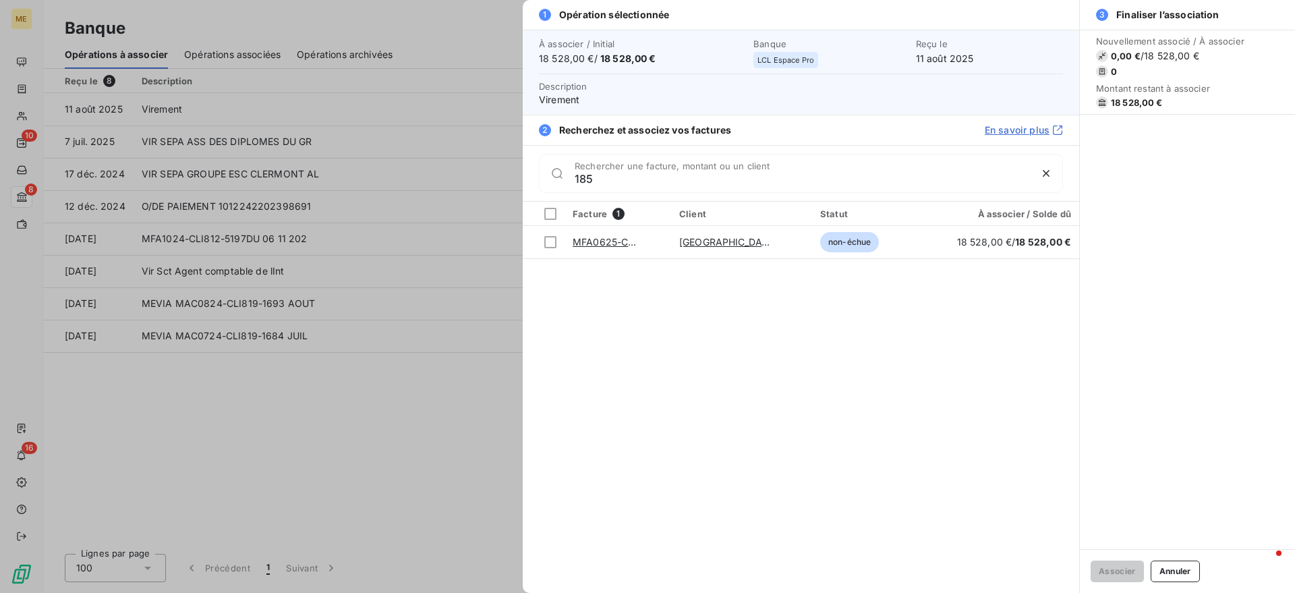
type input "185"
click at [349, 246] on div at bounding box center [647, 296] width 1295 height 593
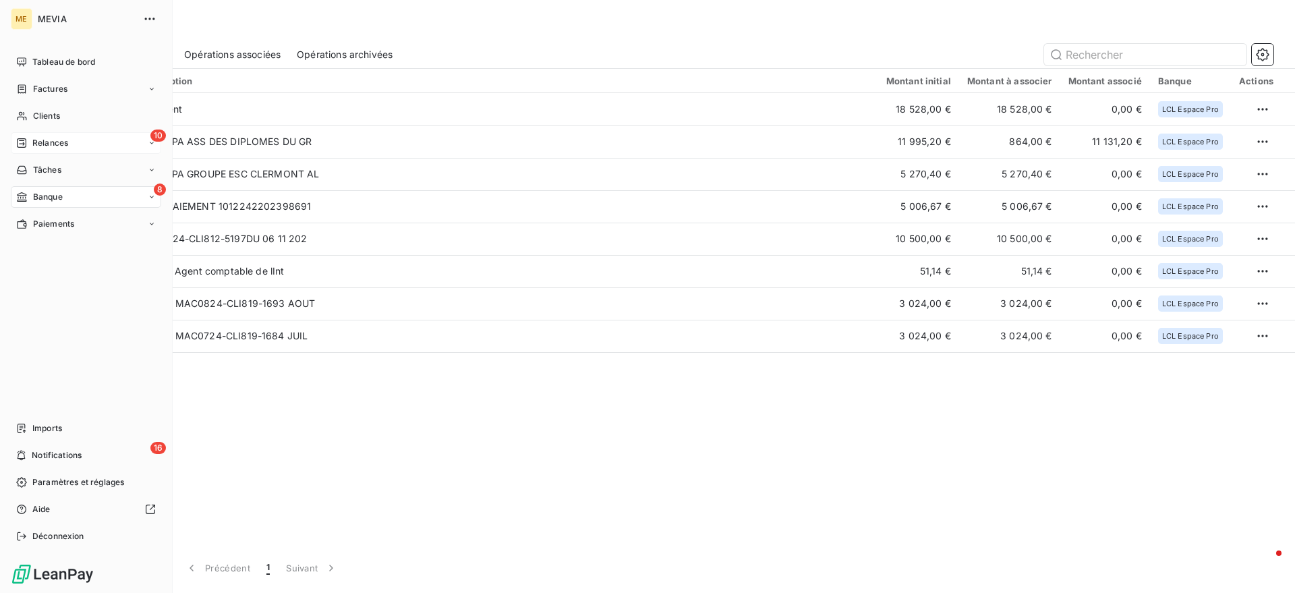
click at [22, 148] on div "Relances" at bounding box center [42, 143] width 52 height 12
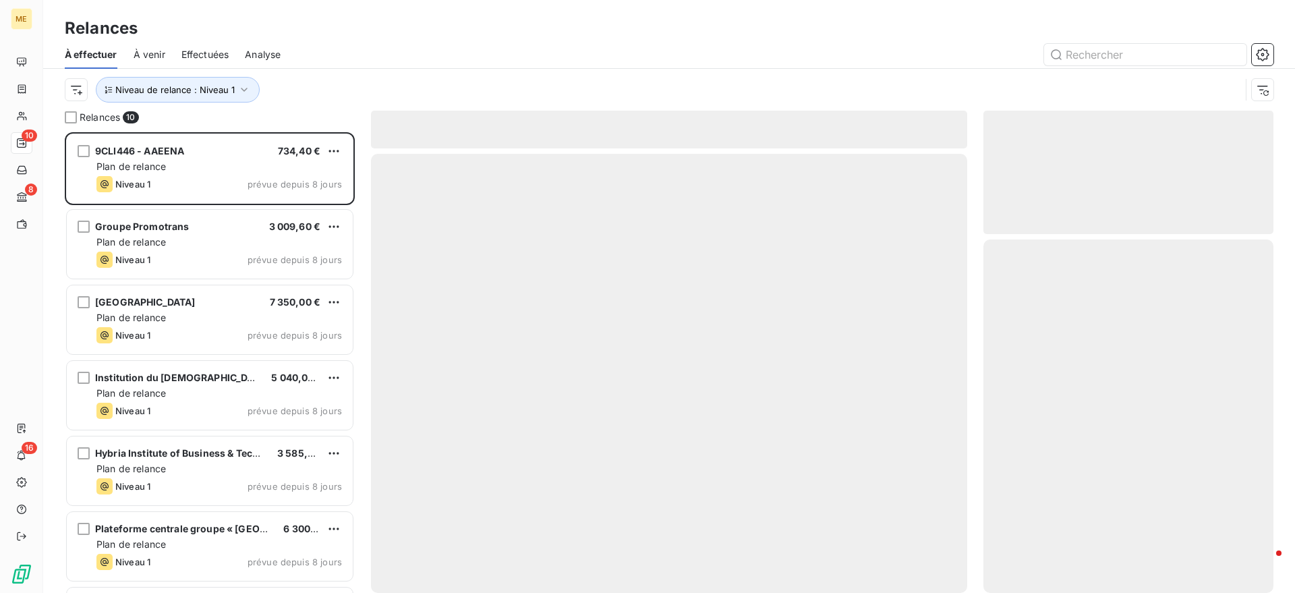
scroll to position [448, 277]
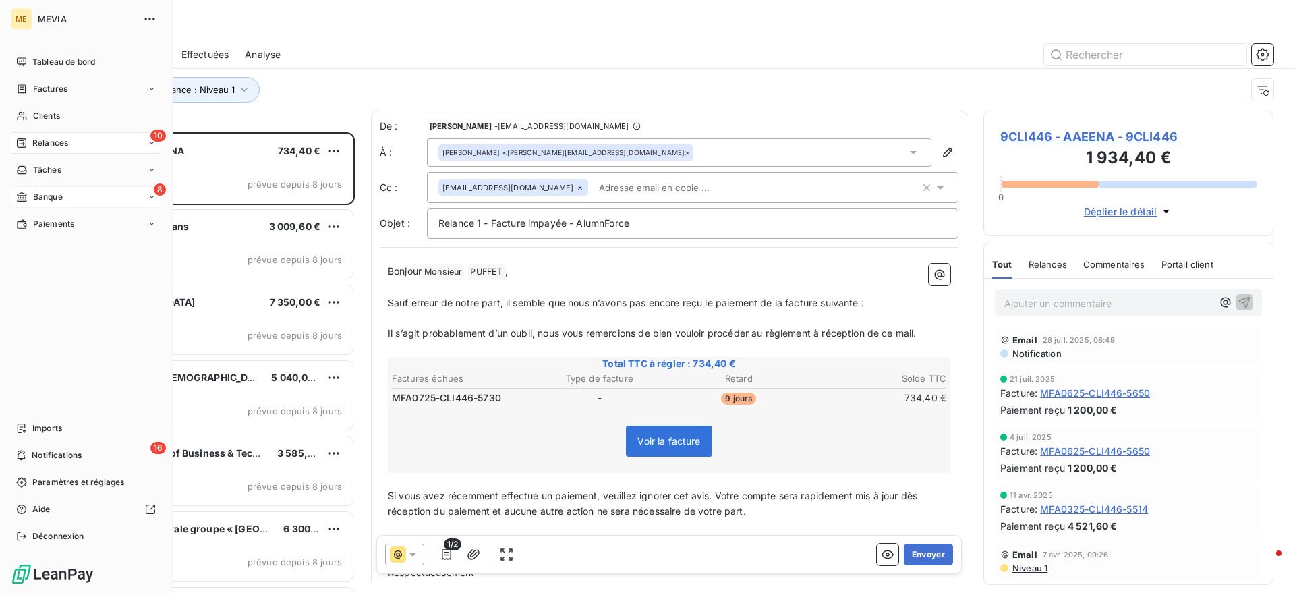
click at [38, 194] on span "Banque" at bounding box center [48, 197] width 30 height 12
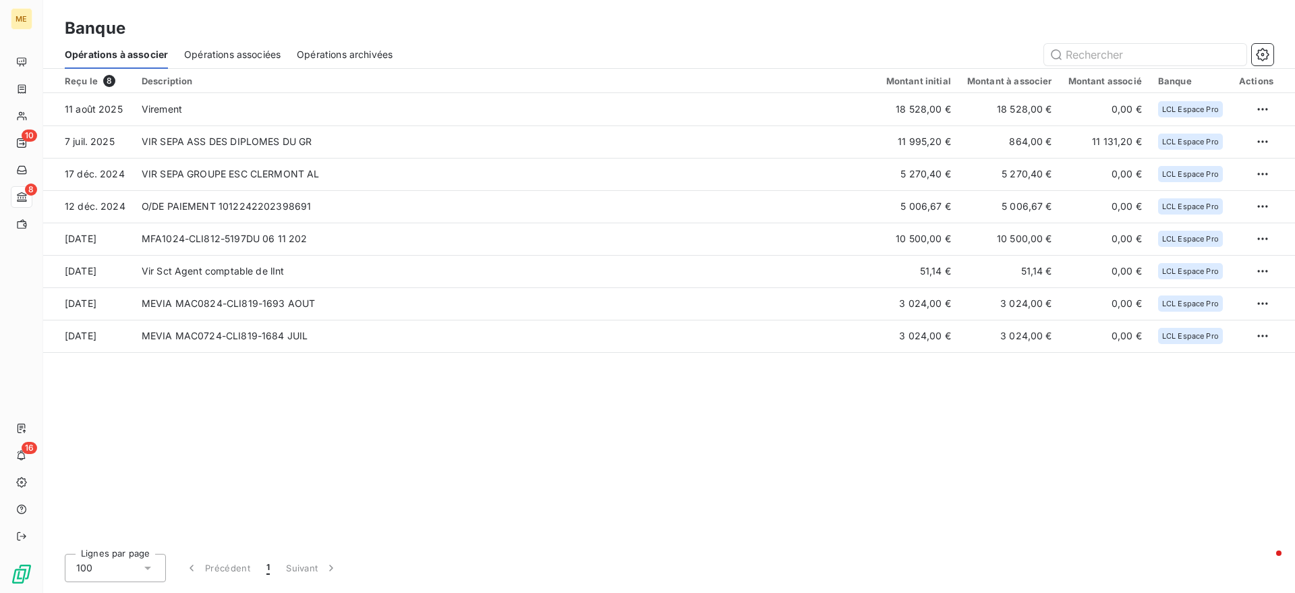
click at [274, 377] on div "Reçu le 8 Description Montant initial Montant à associer Montant associé Banque…" at bounding box center [669, 306] width 1252 height 474
drag, startPoint x: 308, startPoint y: 58, endPoint x: 289, endPoint y: 61, distance: 19.2
click at [308, 58] on span "Opérations archivées" at bounding box center [345, 54] width 96 height 13
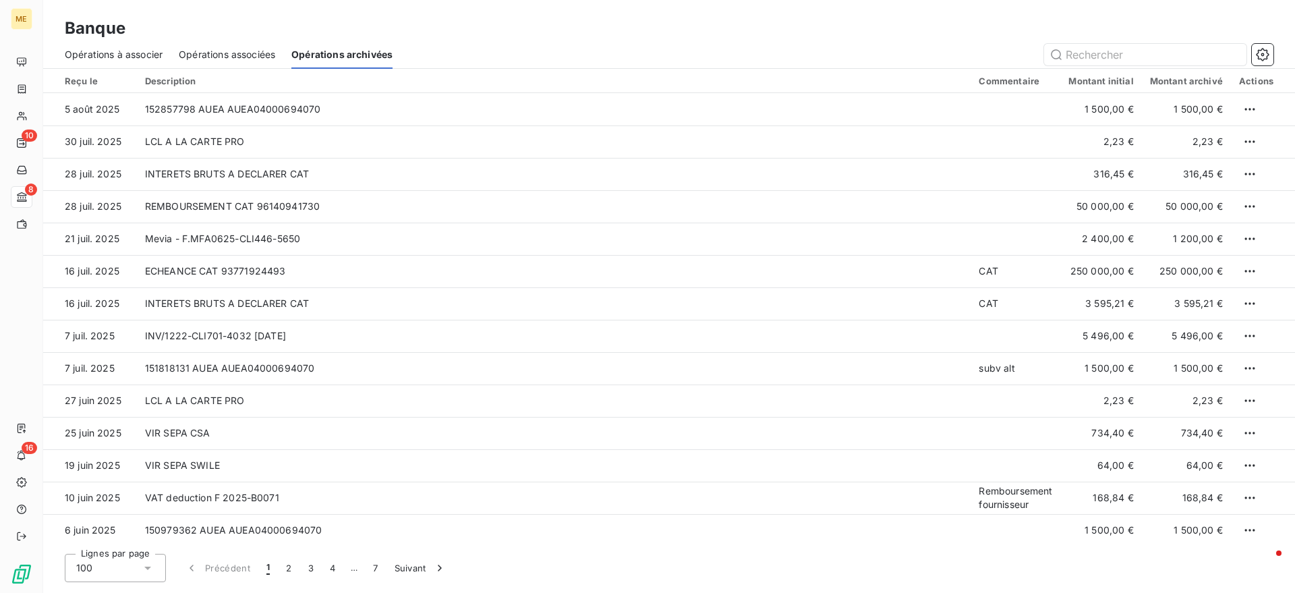
click at [235, 38] on div "Banque" at bounding box center [669, 28] width 1252 height 24
click at [228, 49] on span "Opérations associées" at bounding box center [227, 54] width 96 height 13
